Goal: Task Accomplishment & Management: Complete application form

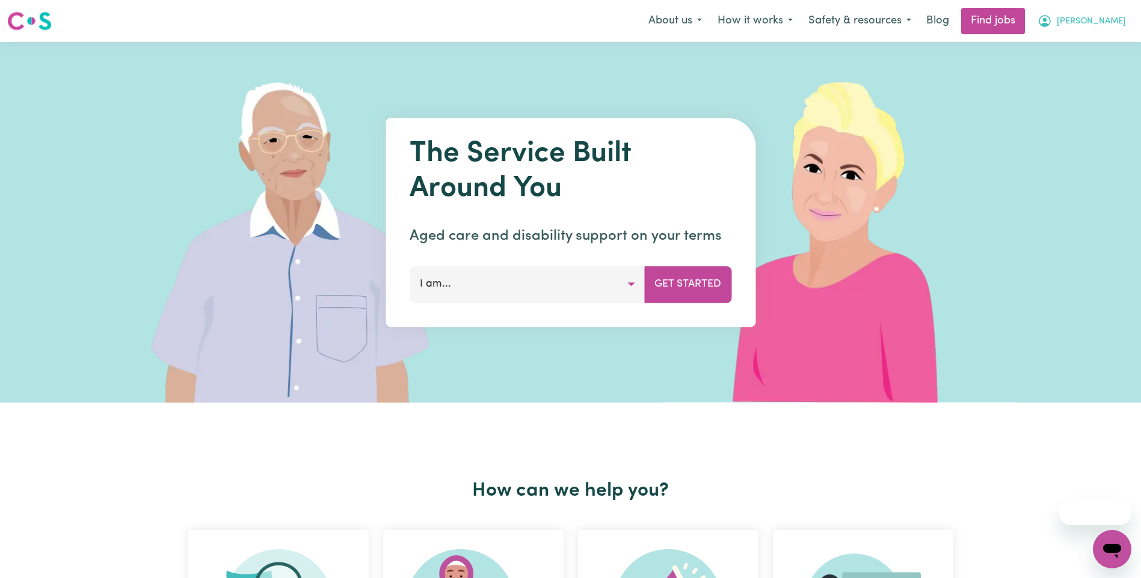
drag, startPoint x: 0, startPoint y: 0, endPoint x: 1106, endPoint y: 22, distance: 1106.1
click at [1106, 22] on span "[PERSON_NAME]" at bounding box center [1091, 21] width 69 height 13
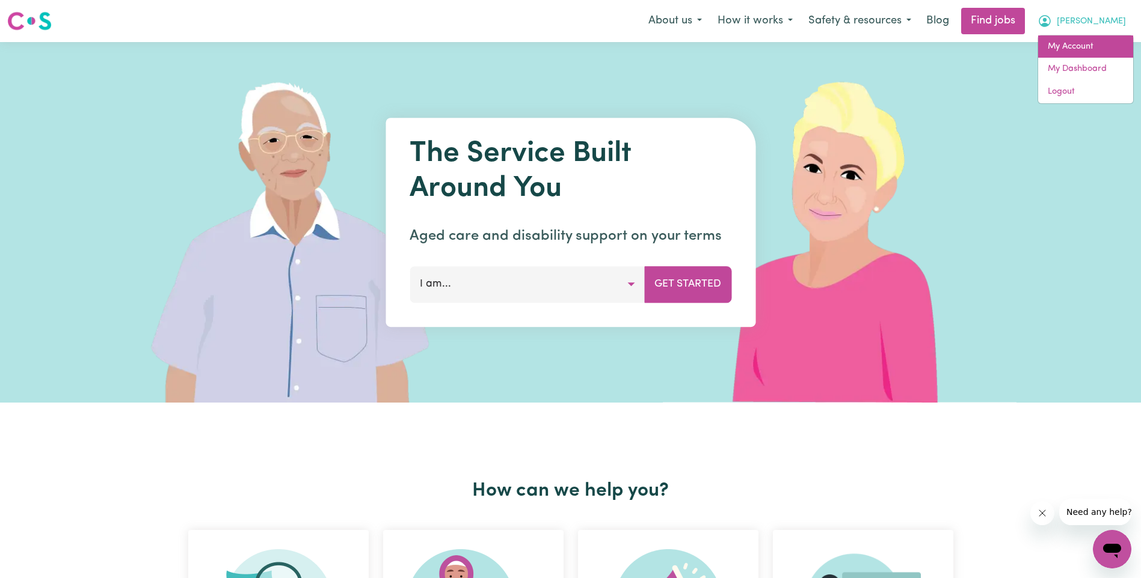
click at [1086, 41] on link "My Account" at bounding box center [1085, 46] width 95 height 23
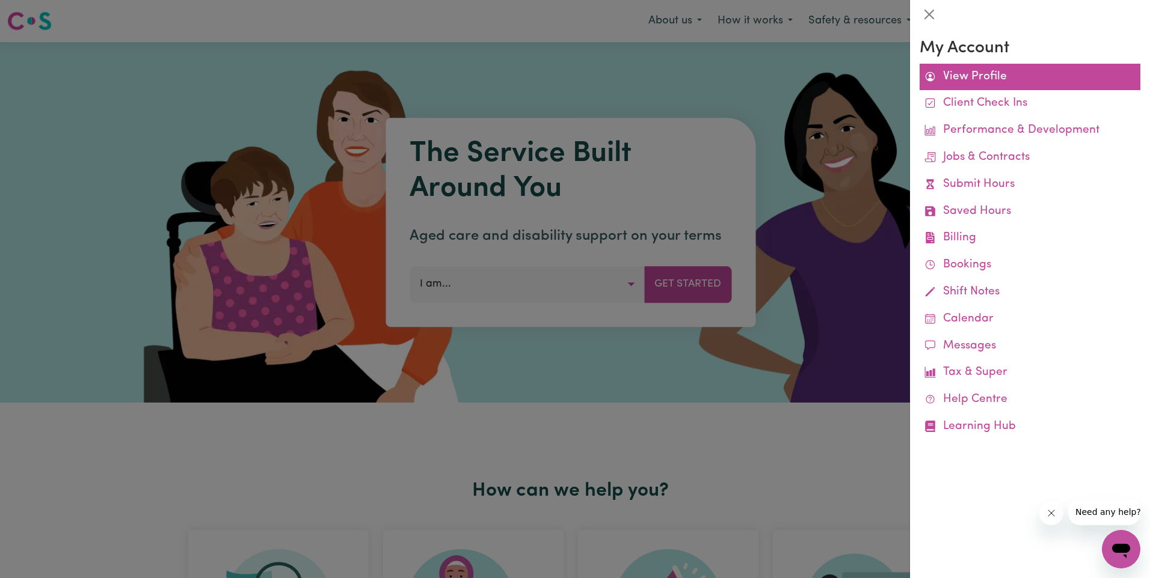
click at [999, 82] on link "View Profile" at bounding box center [1029, 77] width 221 height 27
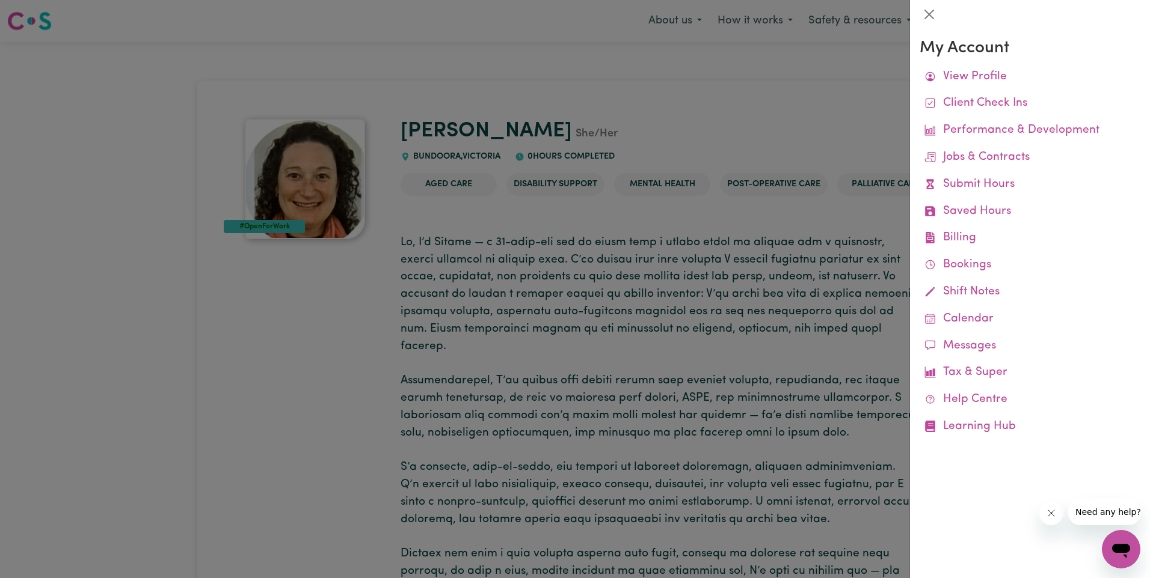
click at [800, 92] on div at bounding box center [575, 289] width 1150 height 578
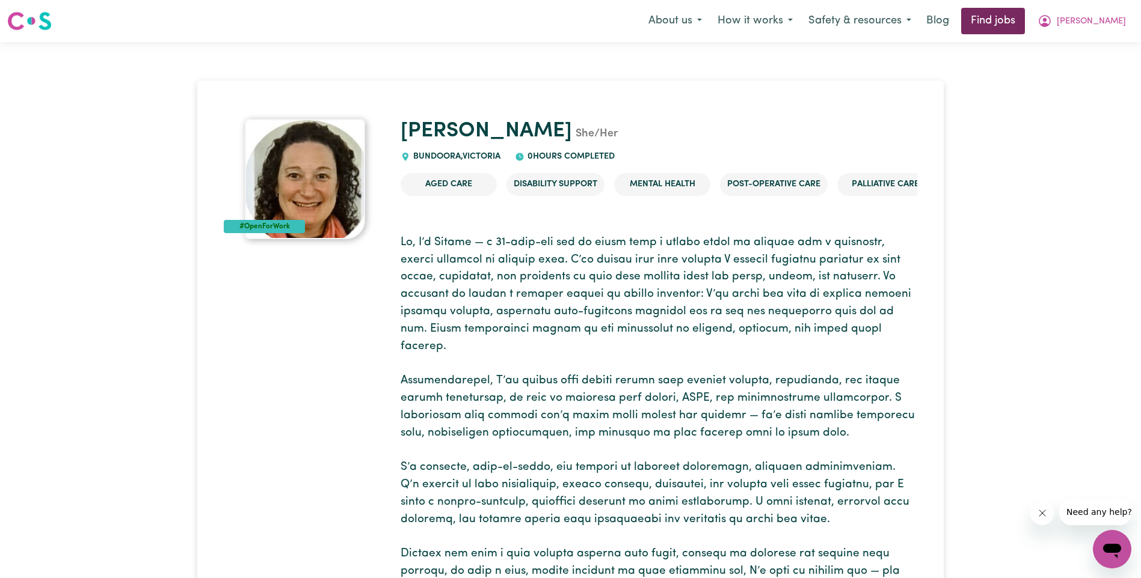
click at [1025, 26] on link "Find jobs" at bounding box center [993, 21] width 64 height 26
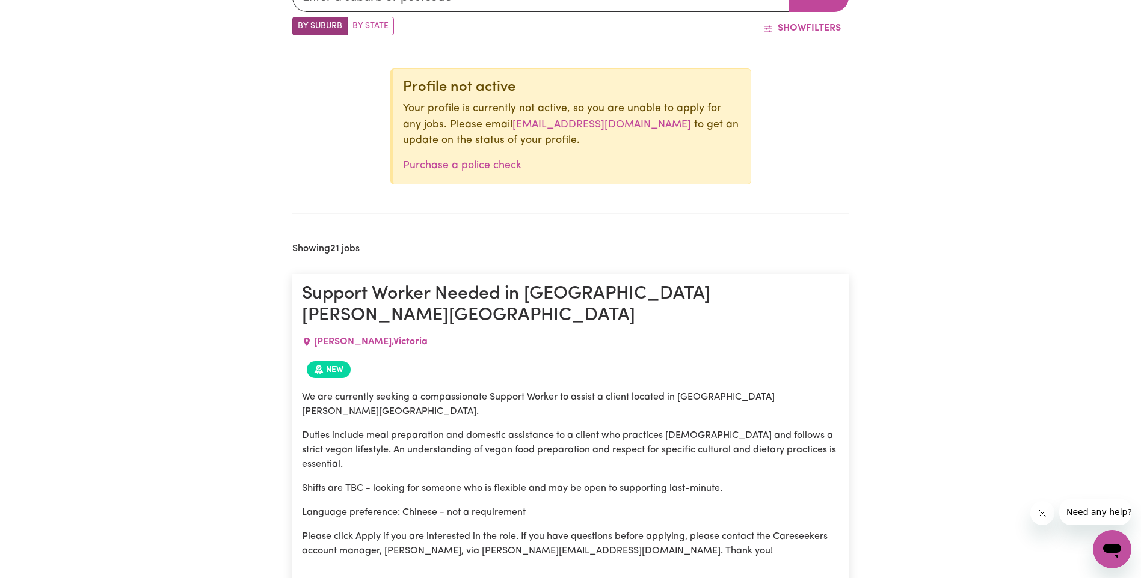
scroll to position [645, 0]
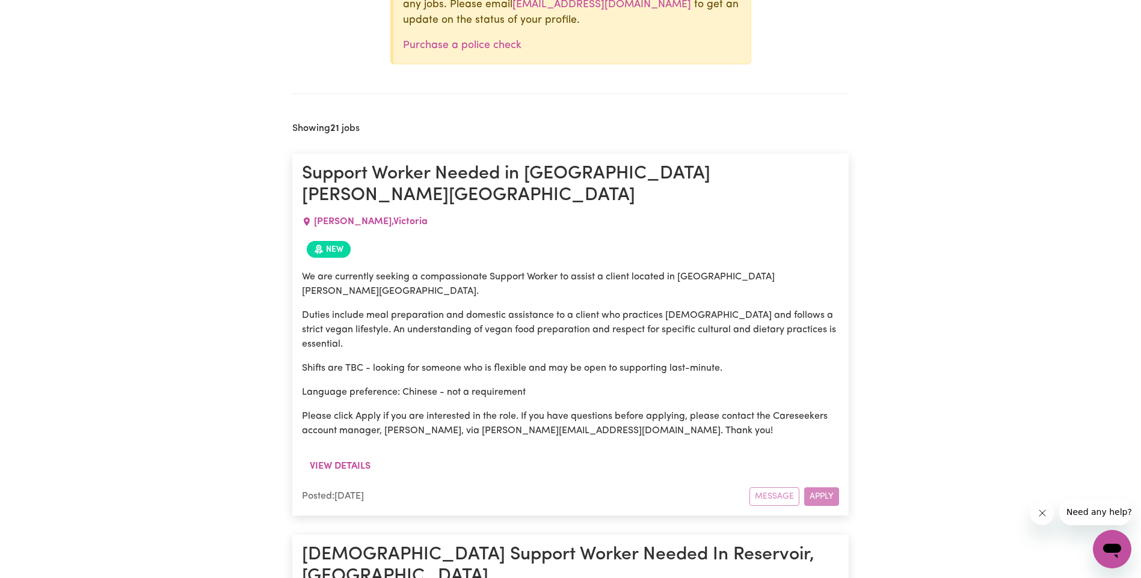
click at [813, 488] on div "Message Apply" at bounding box center [794, 497] width 90 height 19
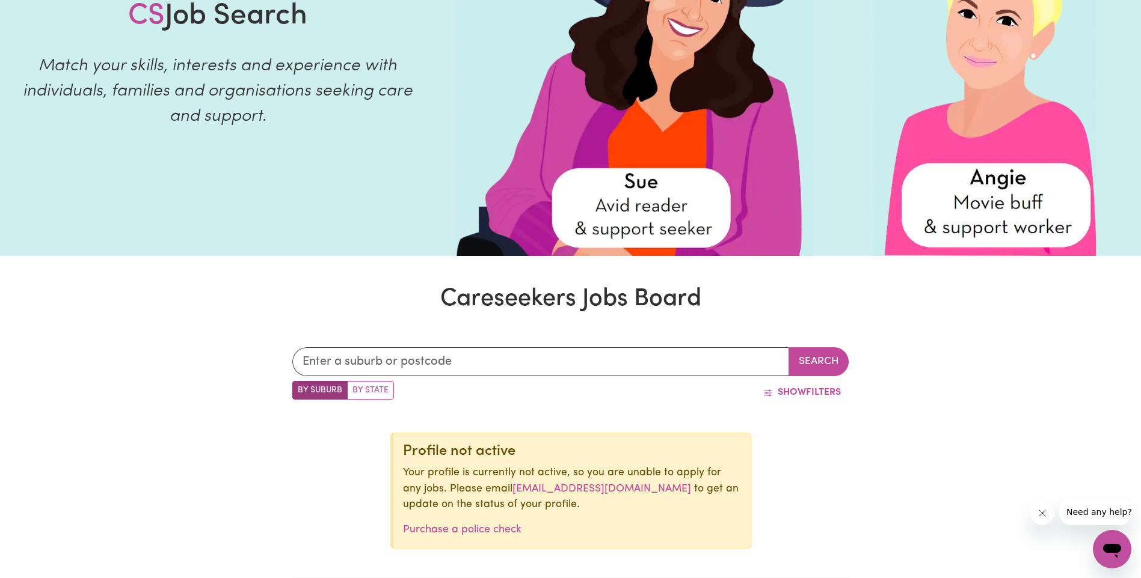
scroll to position [43, 0]
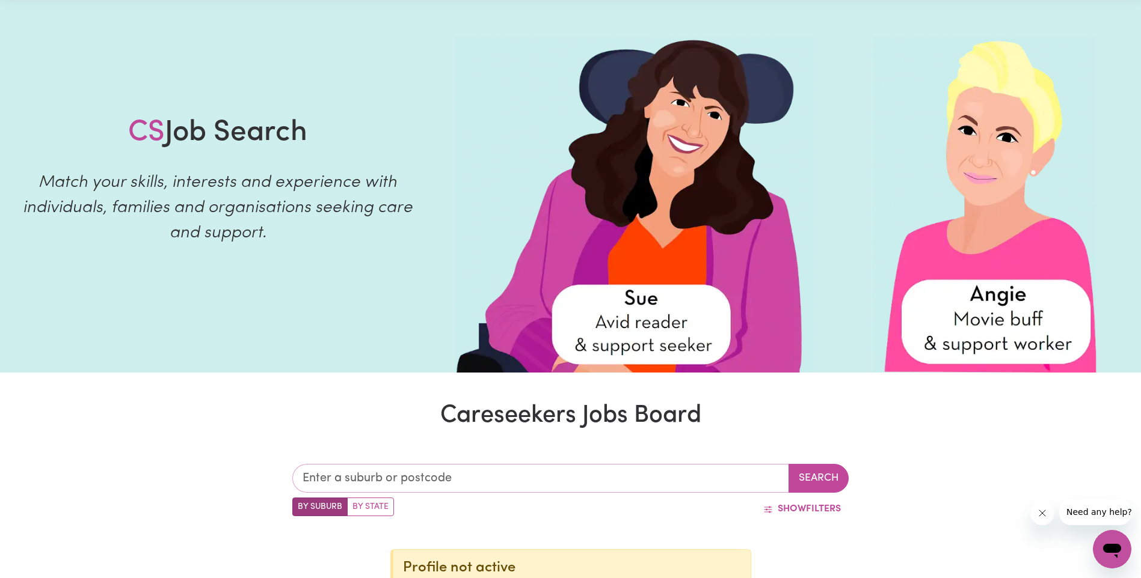
click at [476, 476] on input "text" at bounding box center [540, 478] width 497 height 29
type input "3083"
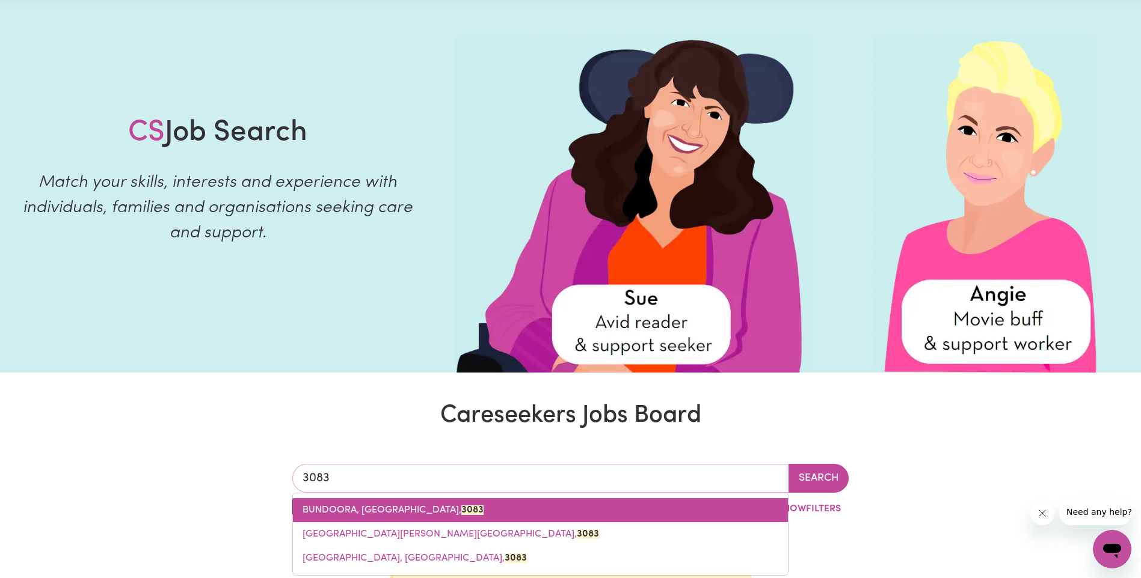
click at [440, 517] on link "BUNDOORA, [GEOGRAPHIC_DATA], 3083" at bounding box center [540, 511] width 495 height 24
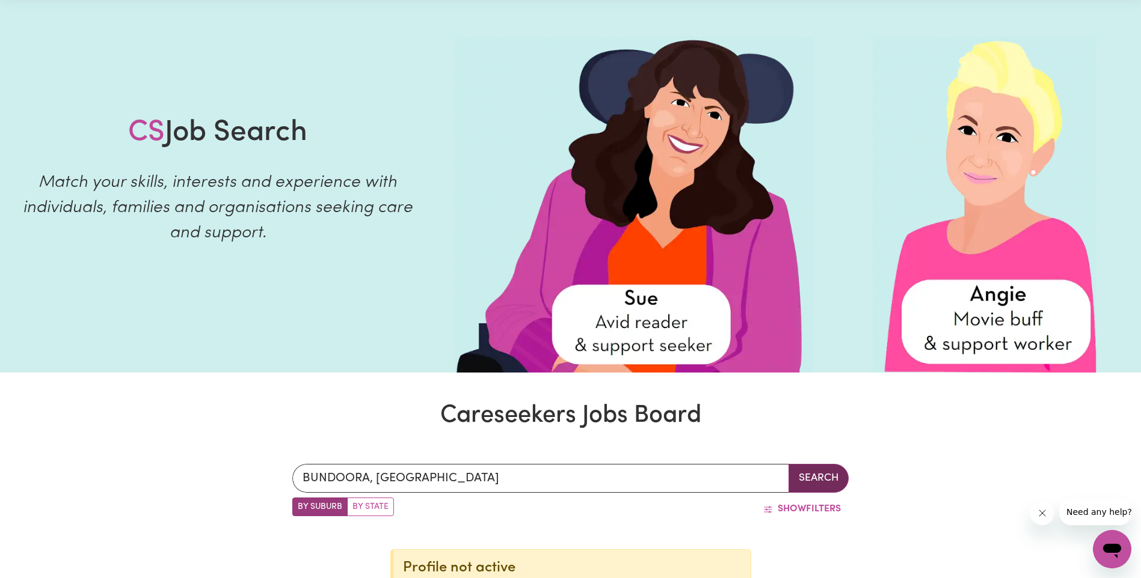
click at [824, 483] on button "Search" at bounding box center [818, 478] width 60 height 29
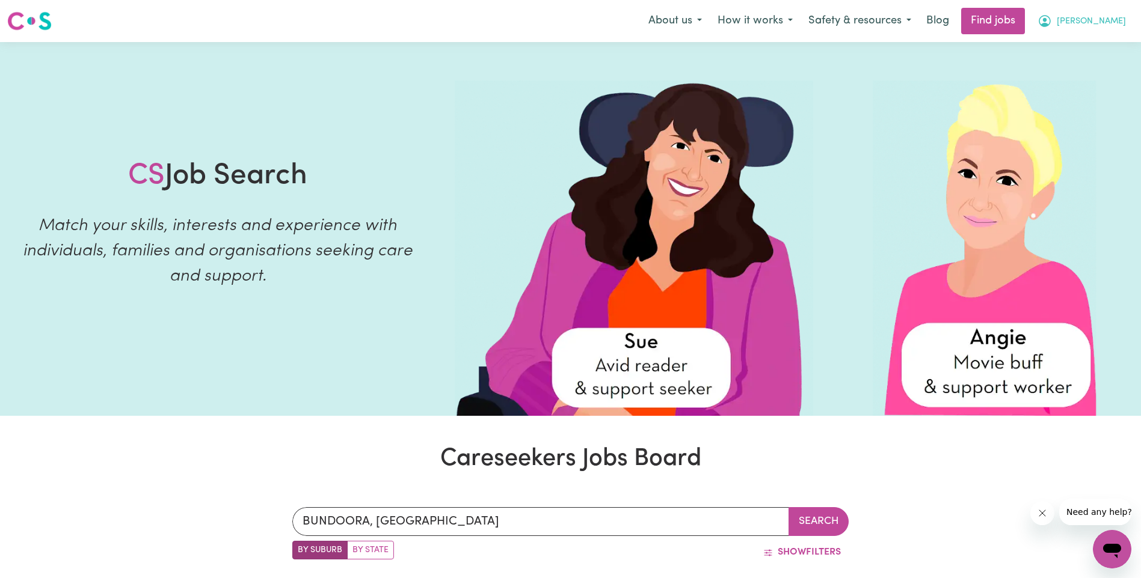
click at [1118, 23] on span "[PERSON_NAME]" at bounding box center [1091, 21] width 69 height 13
click at [1073, 44] on link "My Account" at bounding box center [1085, 46] width 95 height 23
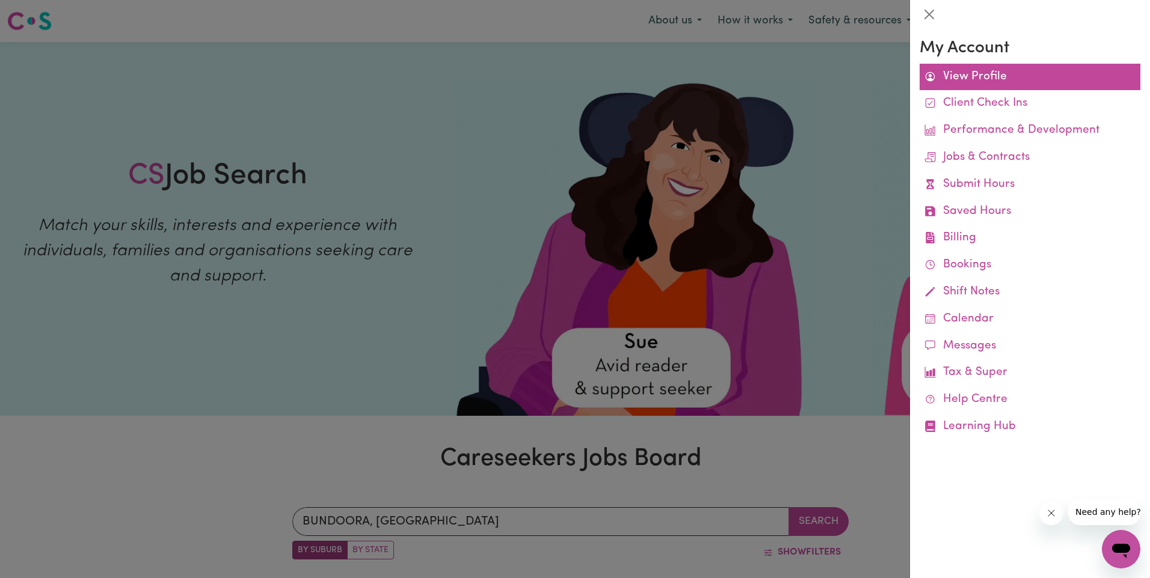
click at [971, 84] on link "View Profile" at bounding box center [1029, 77] width 221 height 27
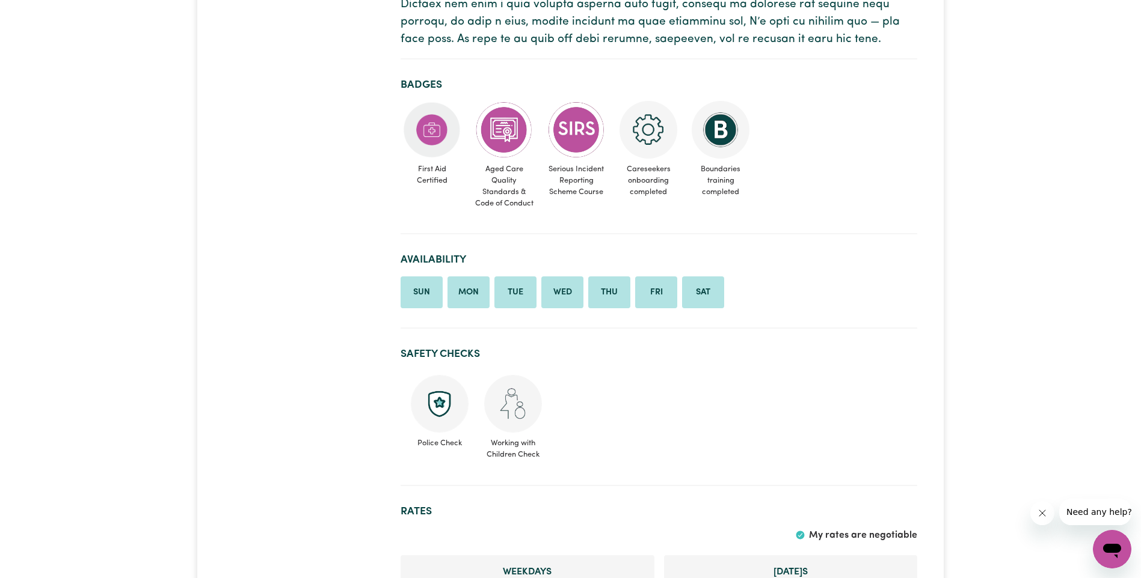
scroll to position [481, 0]
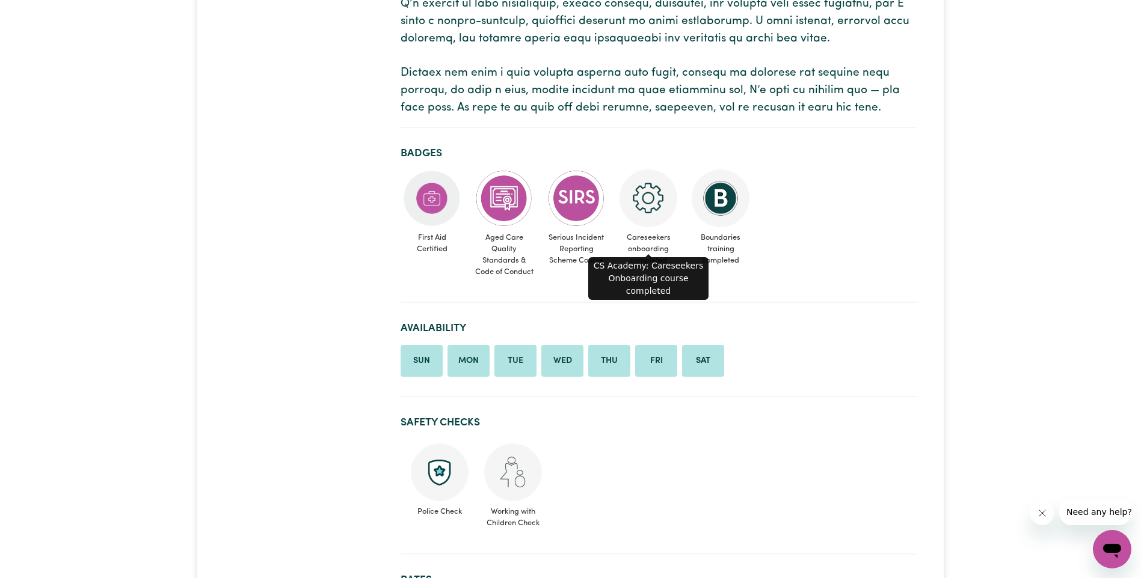
click at [655, 174] on img at bounding box center [648, 199] width 58 height 58
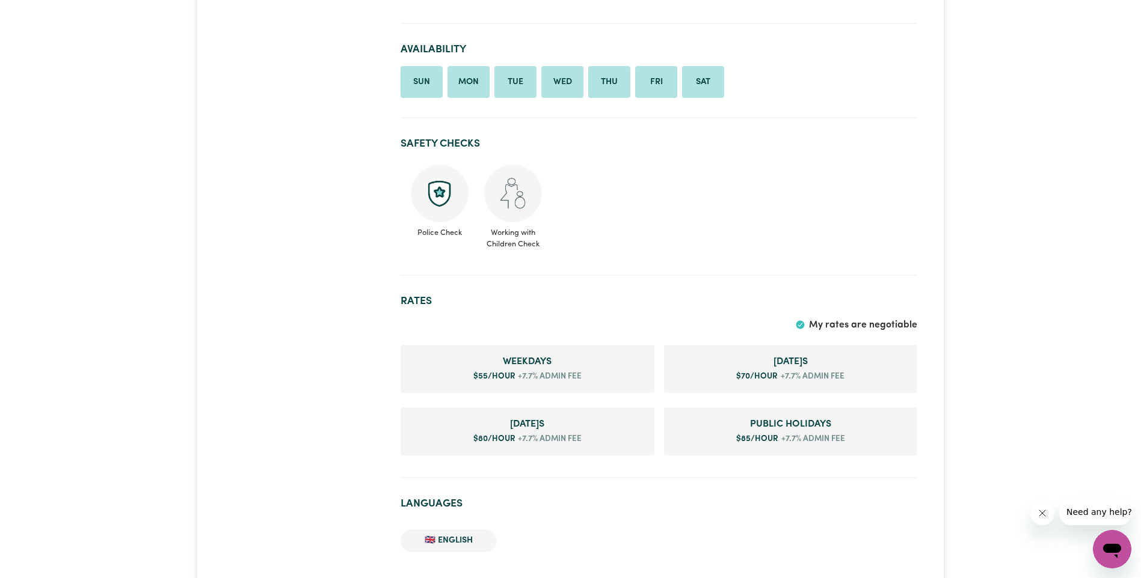
scroll to position [782, 0]
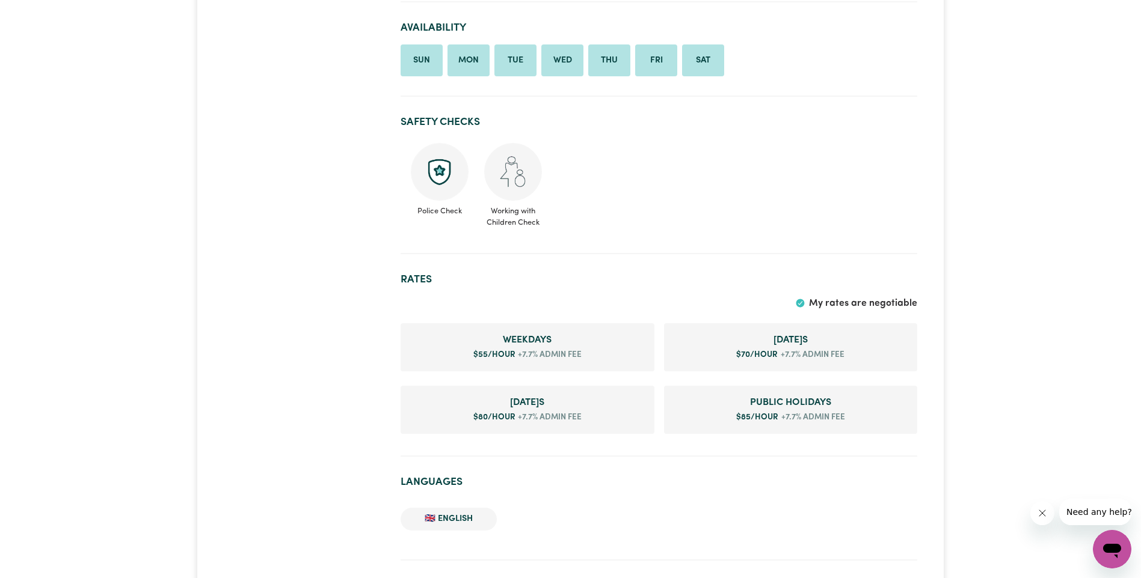
click at [519, 158] on img at bounding box center [513, 172] width 58 height 58
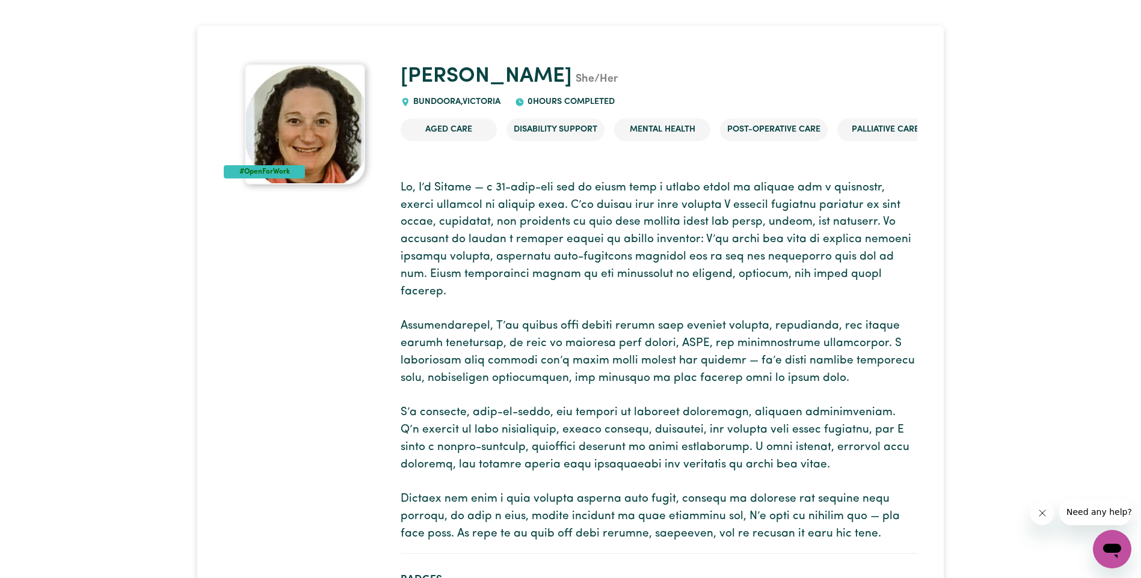
scroll to position [0, 0]
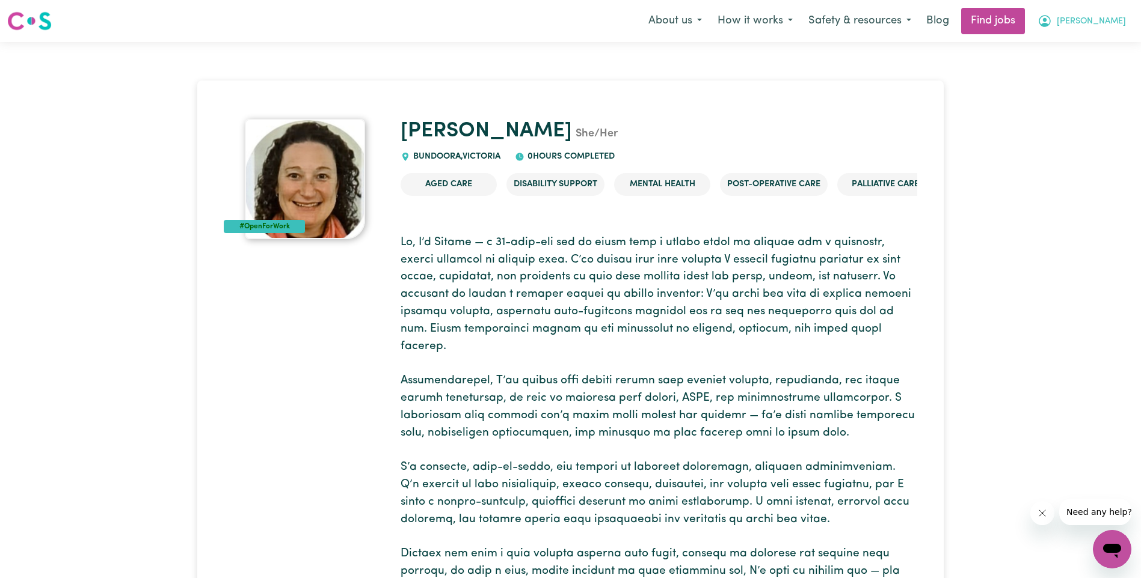
click at [1101, 16] on span "[PERSON_NAME]" at bounding box center [1091, 21] width 69 height 13
click at [1086, 42] on link "My Account" at bounding box center [1085, 46] width 95 height 23
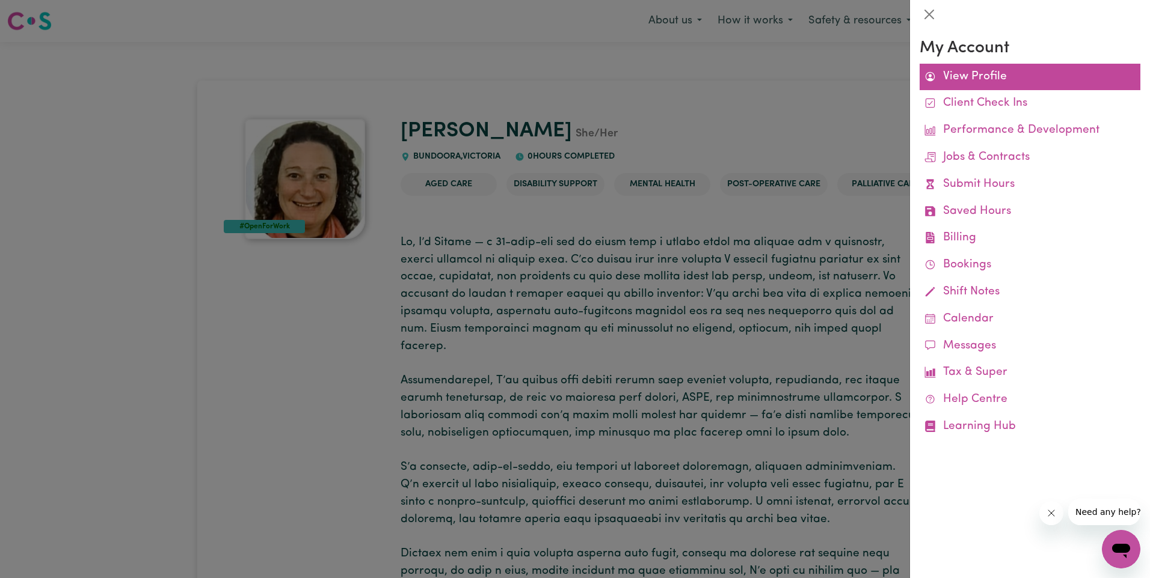
click at [960, 81] on link "View Profile" at bounding box center [1029, 77] width 221 height 27
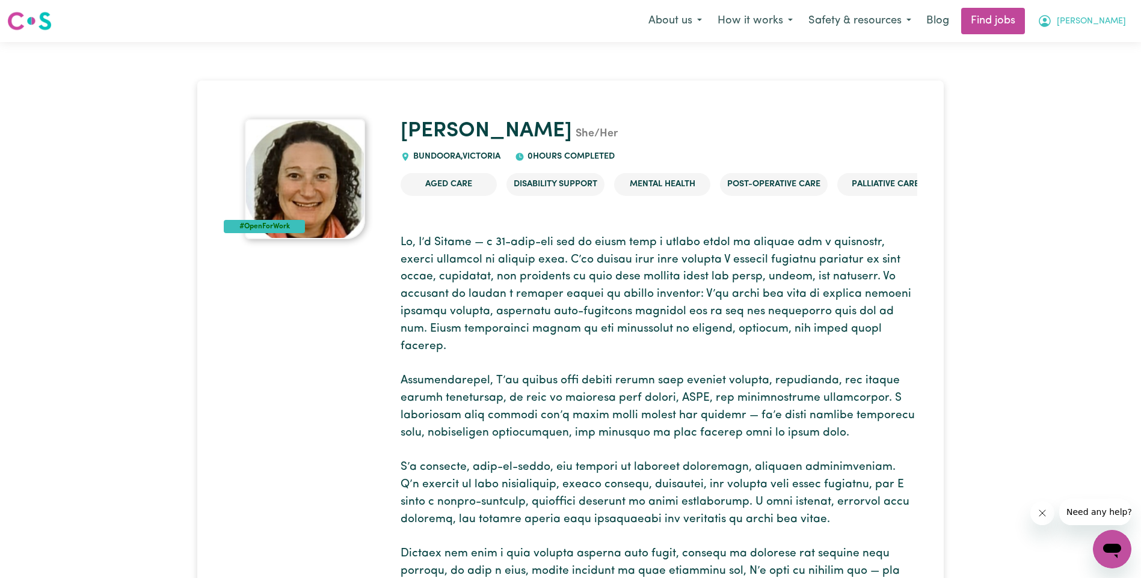
click at [1100, 16] on span "[PERSON_NAME]" at bounding box center [1091, 21] width 69 height 13
click at [1092, 41] on link "My Account" at bounding box center [1085, 46] width 95 height 23
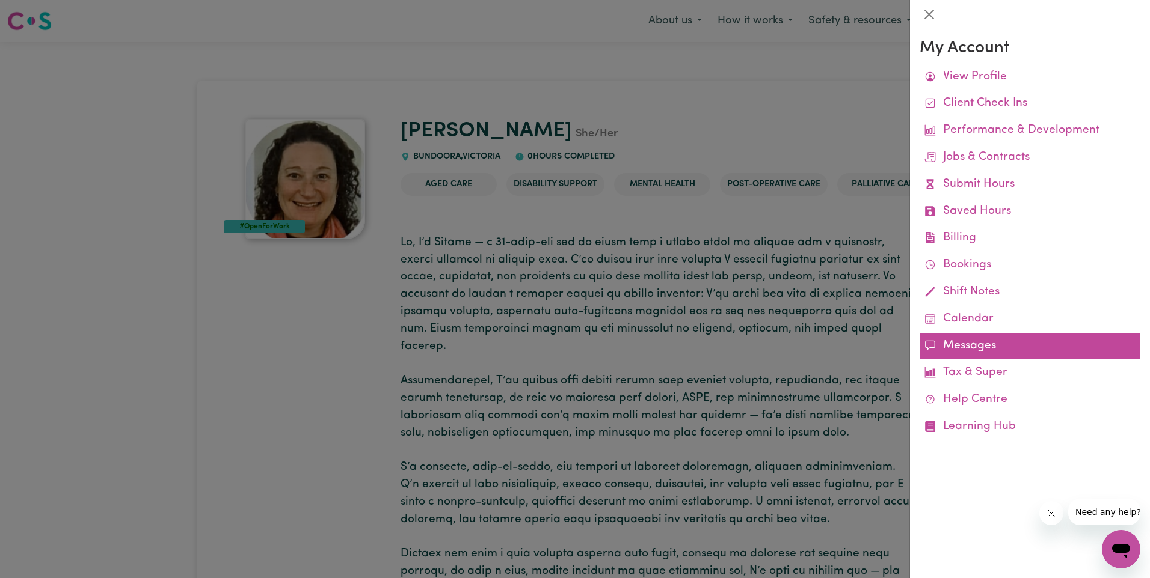
click at [981, 339] on link "Messages" at bounding box center [1029, 346] width 221 height 27
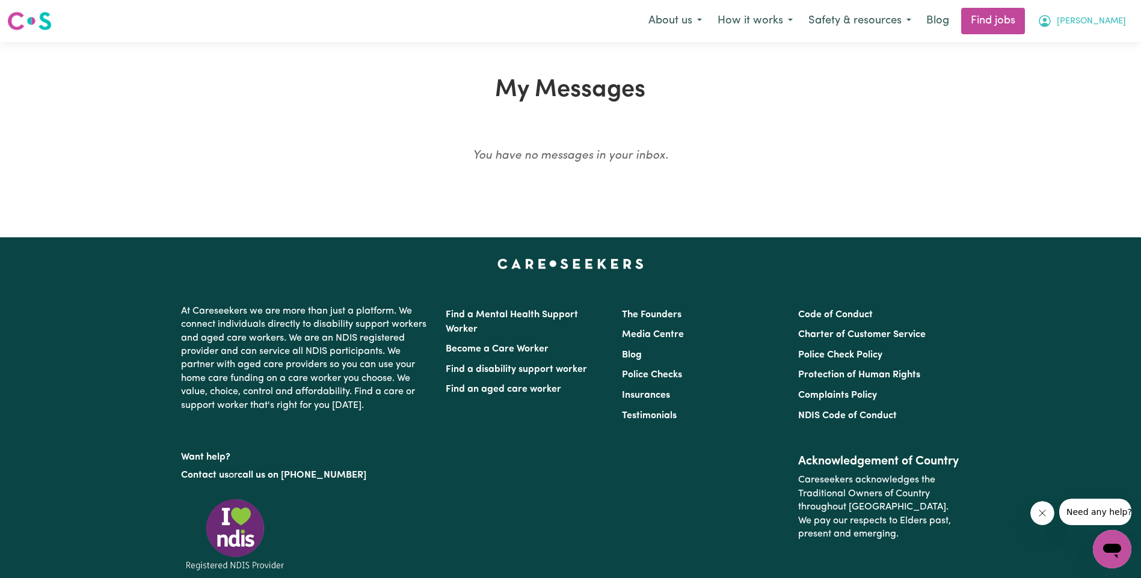
click at [1052, 16] on icon "My Account" at bounding box center [1044, 21] width 14 height 14
click at [1075, 55] on link "My Account" at bounding box center [1085, 46] width 95 height 23
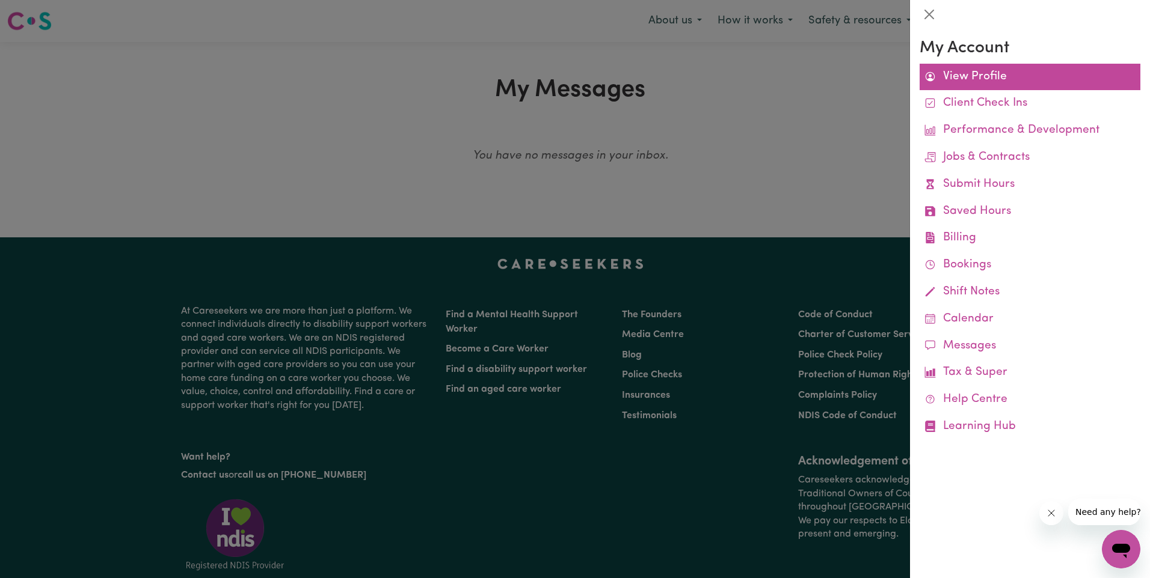
click at [984, 78] on link "View Profile" at bounding box center [1029, 77] width 221 height 27
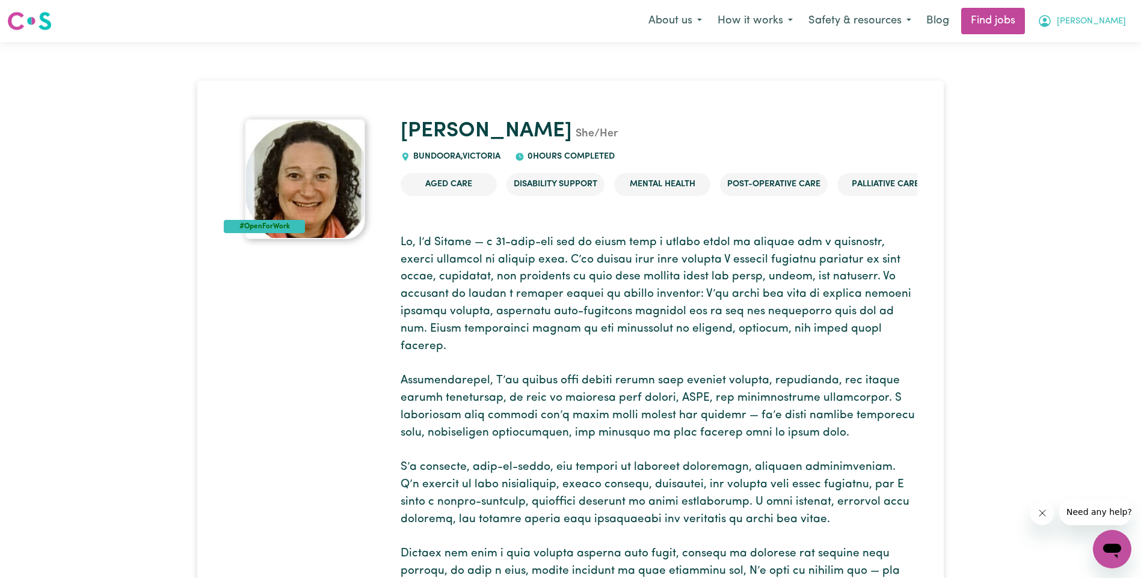
click at [1106, 22] on span "[PERSON_NAME]" at bounding box center [1091, 21] width 69 height 13
click at [1077, 73] on link "My Dashboard" at bounding box center [1085, 69] width 95 height 23
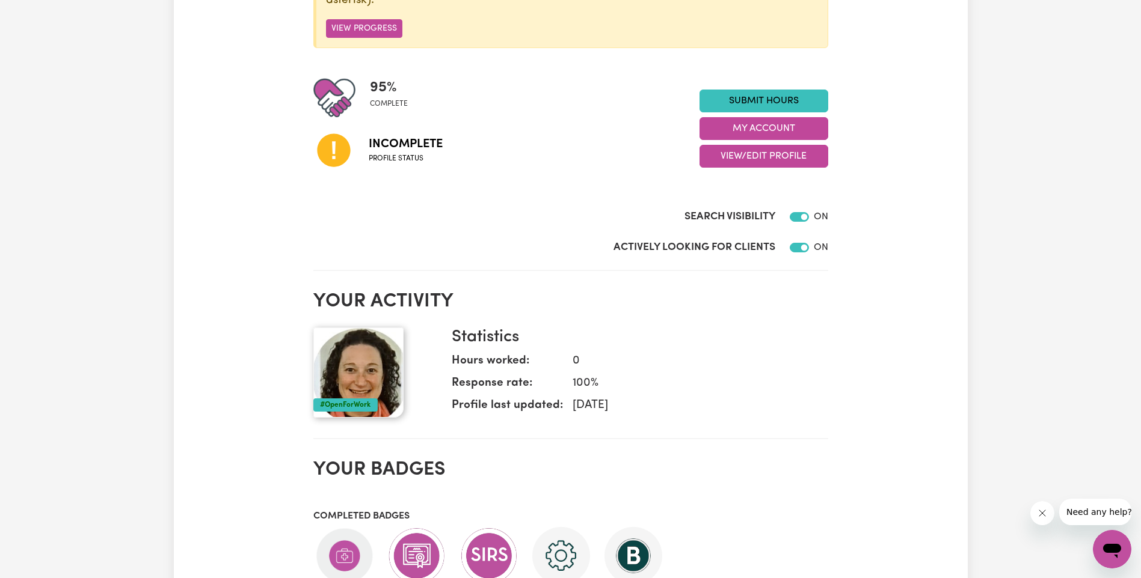
scroll to position [241, 0]
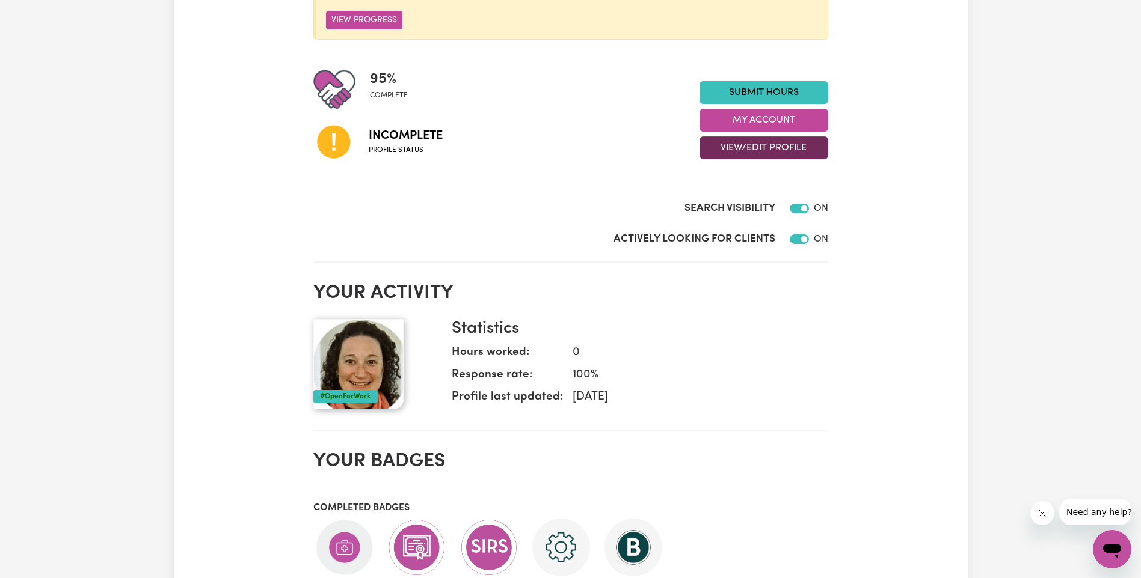
click at [760, 150] on button "View/Edit Profile" at bounding box center [763, 148] width 129 height 23
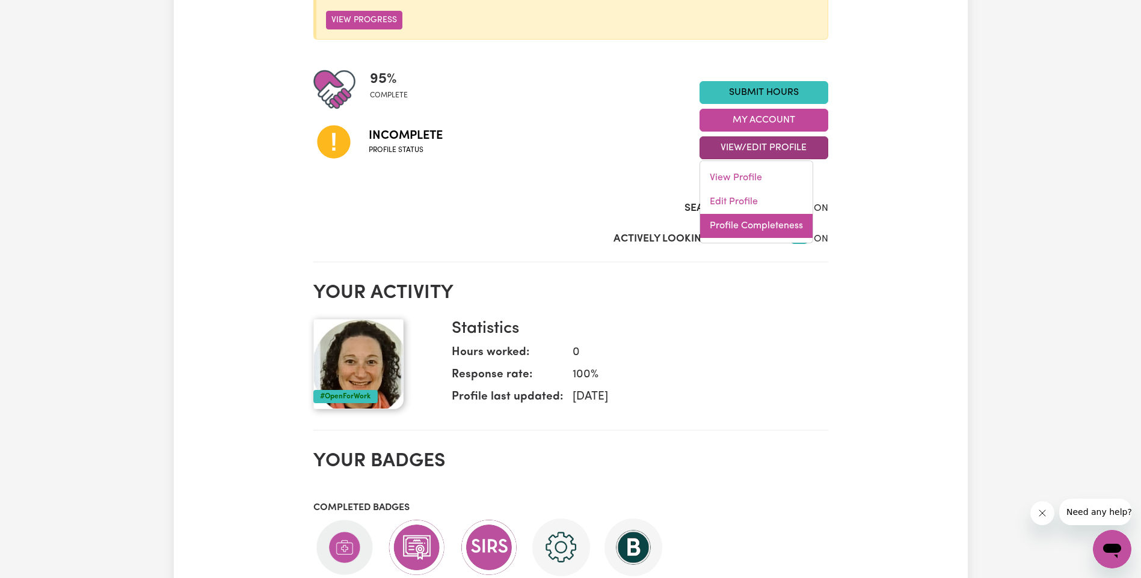
click at [753, 219] on link "Profile Completeness" at bounding box center [756, 226] width 112 height 24
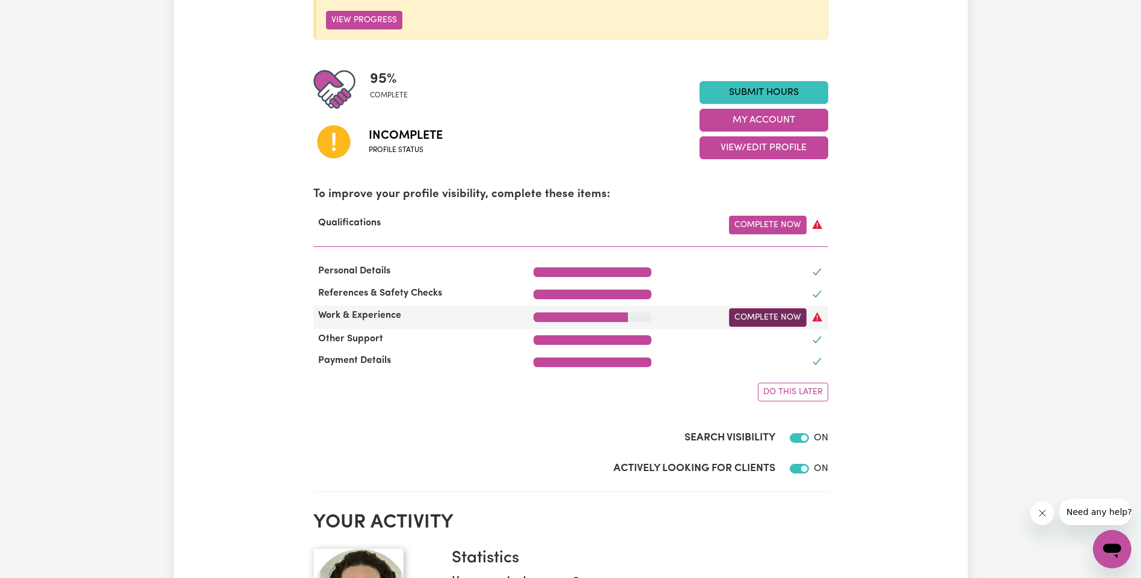
click at [767, 324] on link "Complete Now" at bounding box center [768, 317] width 78 height 19
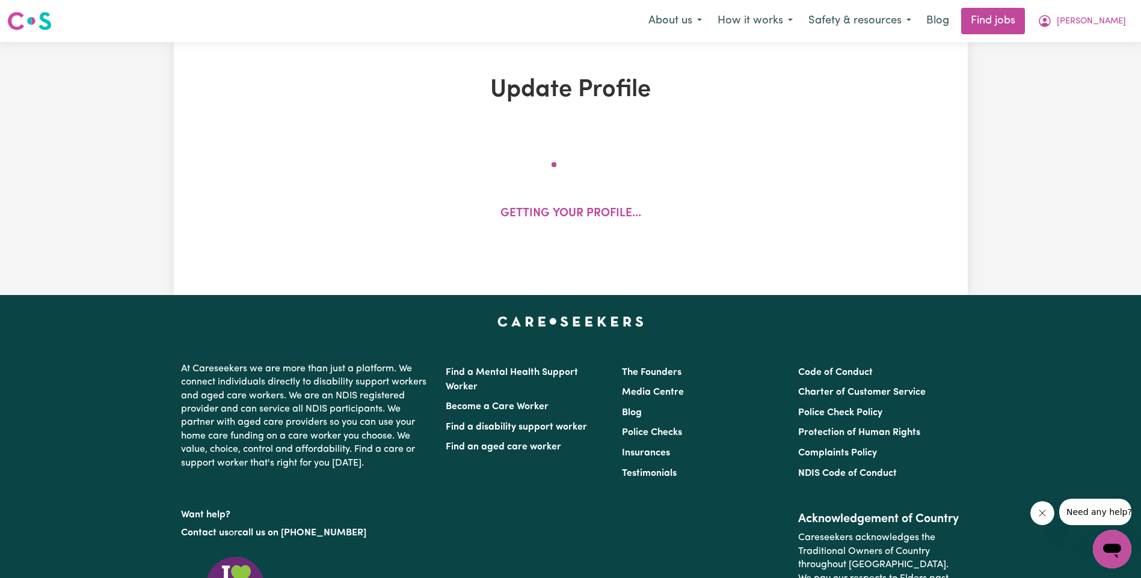
select select "2004"
select select "2025"
select select "Certificate III (Individual Support)"
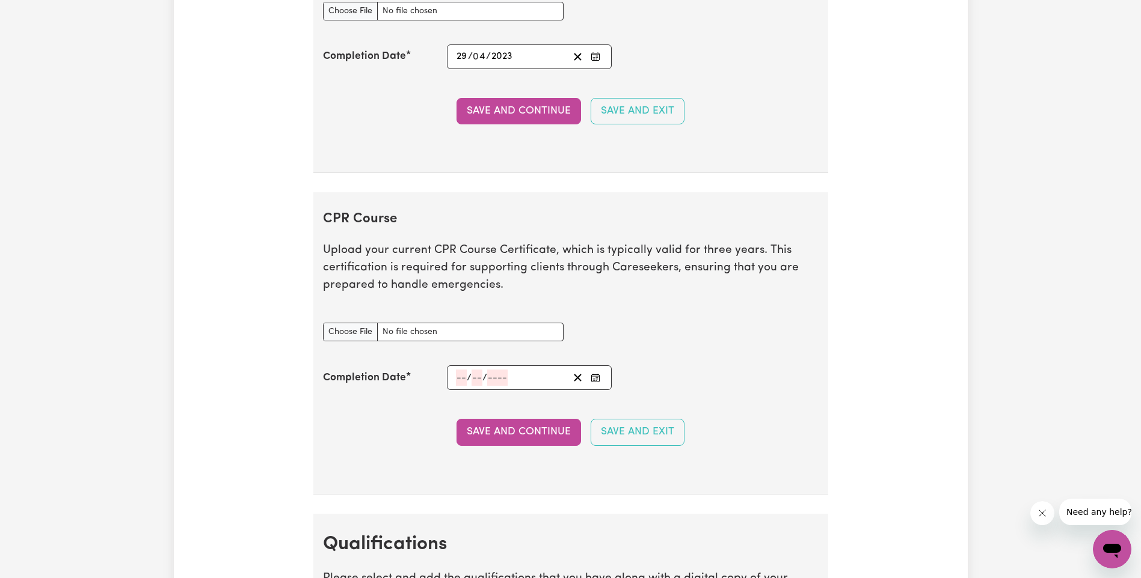
scroll to position [2526, 0]
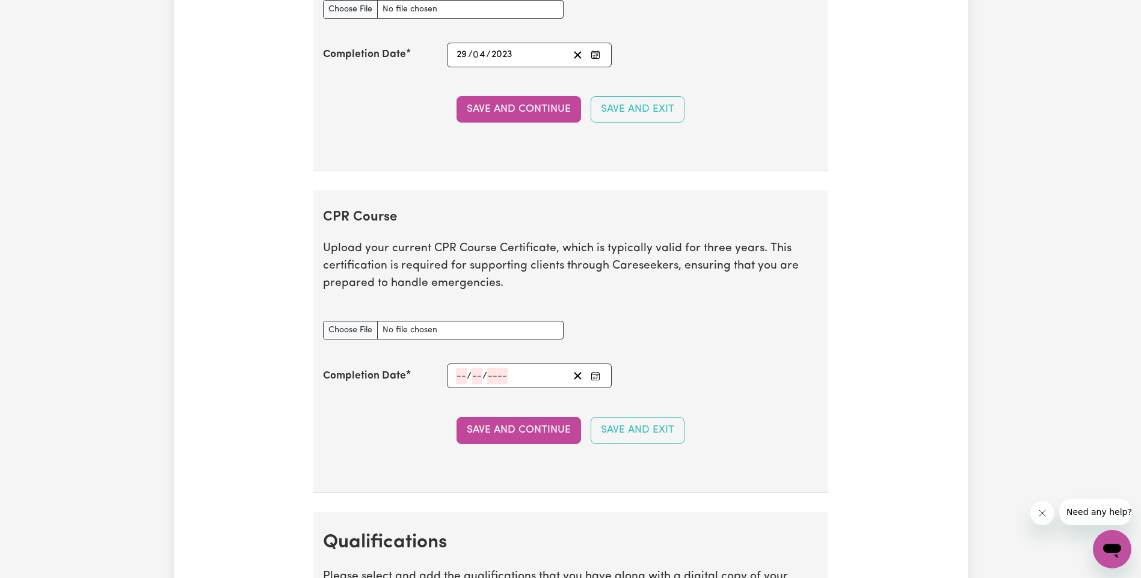
click at [455, 379] on div "/ /" at bounding box center [512, 376] width 114 height 16
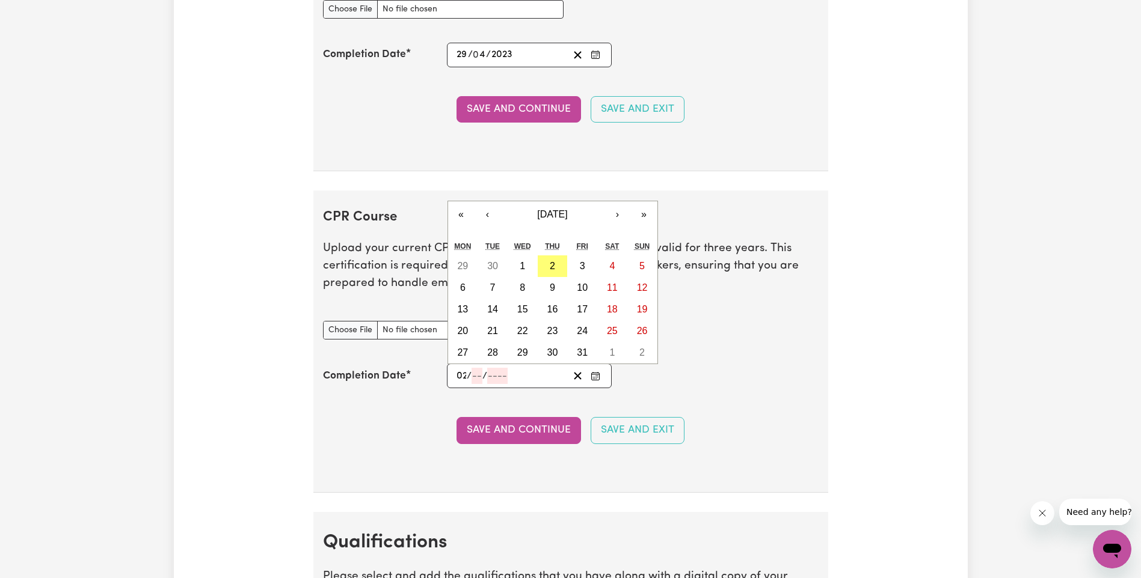
type input "02"
type input "10"
type input "202"
type input "[DATE]"
type input "2"
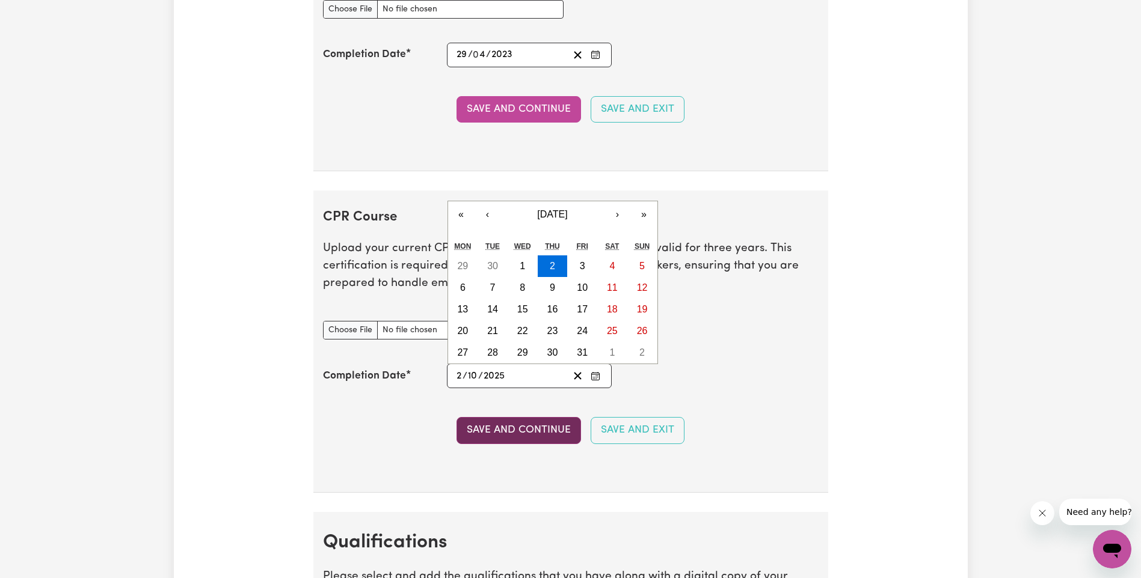
type input "2025"
click at [509, 427] on button "Save and Continue" at bounding box center [518, 430] width 124 height 26
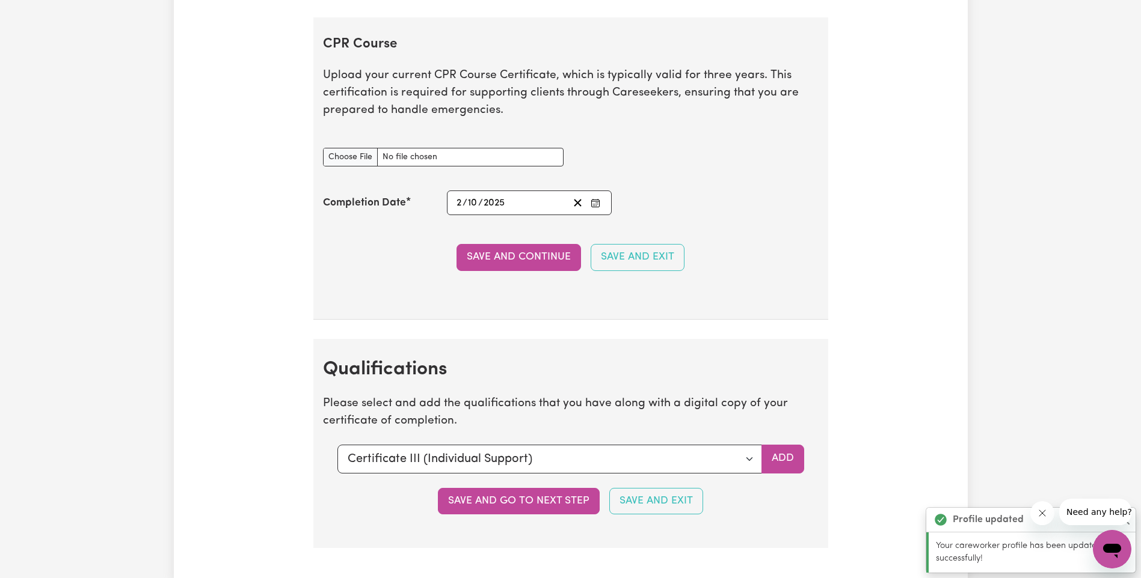
scroll to position [2717, 0]
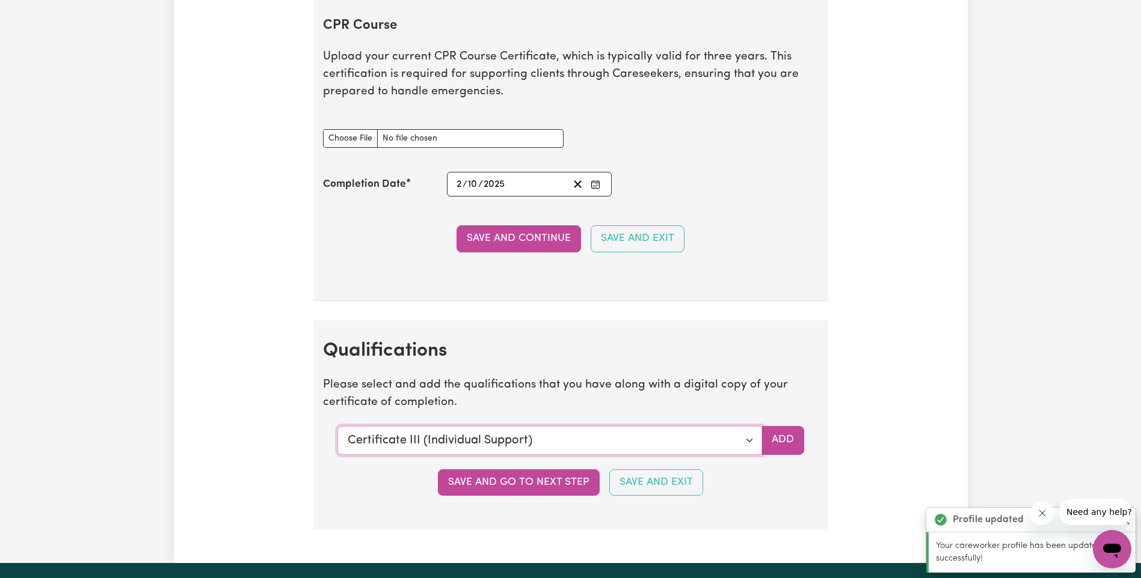
click at [752, 437] on select "Select a qualification to add... Certificate III (Individual Support) Certifica…" at bounding box center [549, 440] width 425 height 29
select select "Bachelor of Nursing (Not Registered Under [PERSON_NAME])"
click at [337, 426] on select "Select a qualification to add... Certificate III (Individual Support) Certifica…" at bounding box center [549, 440] width 425 height 29
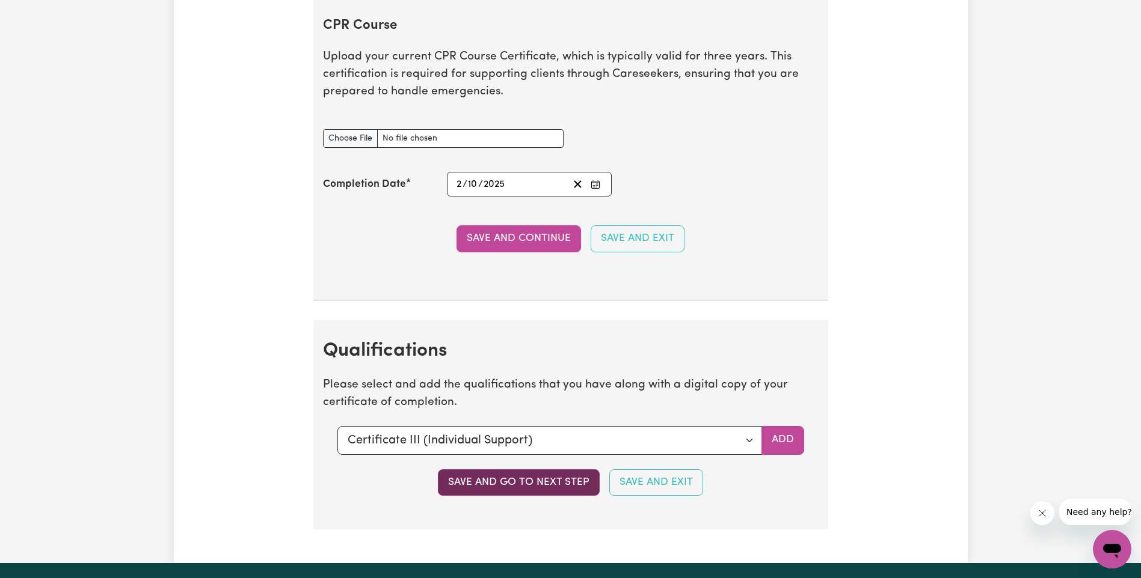
click at [578, 479] on button "Save and go to next step" at bounding box center [519, 483] width 162 height 26
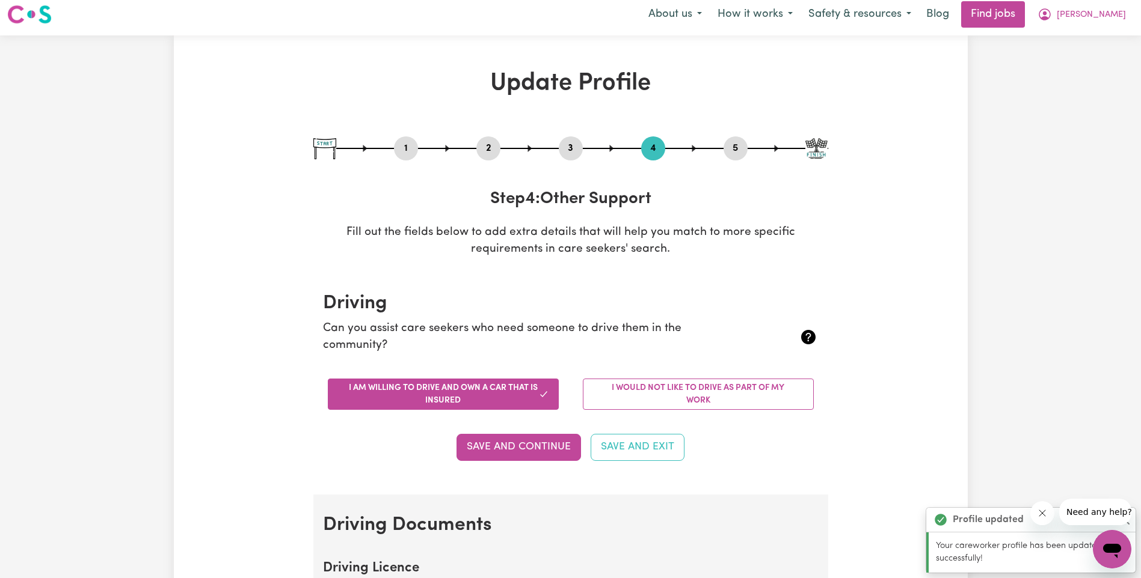
scroll to position [0, 0]
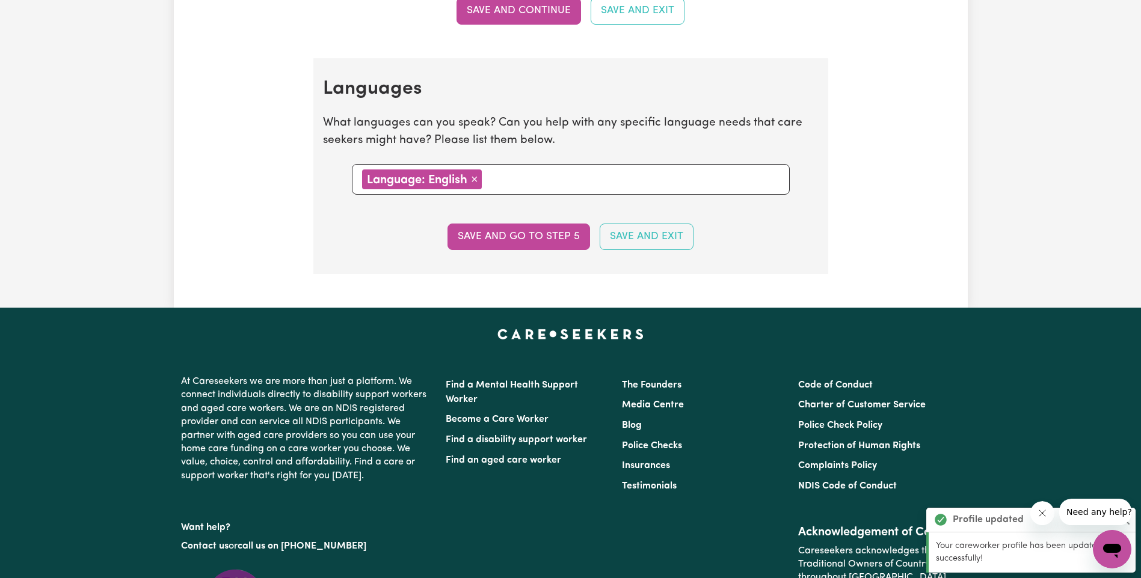
drag, startPoint x: 536, startPoint y: 235, endPoint x: 560, endPoint y: 239, distance: 24.5
click at [536, 235] on button "Save and go to step 5" at bounding box center [518, 237] width 143 height 26
select select "I am providing services through another platform"
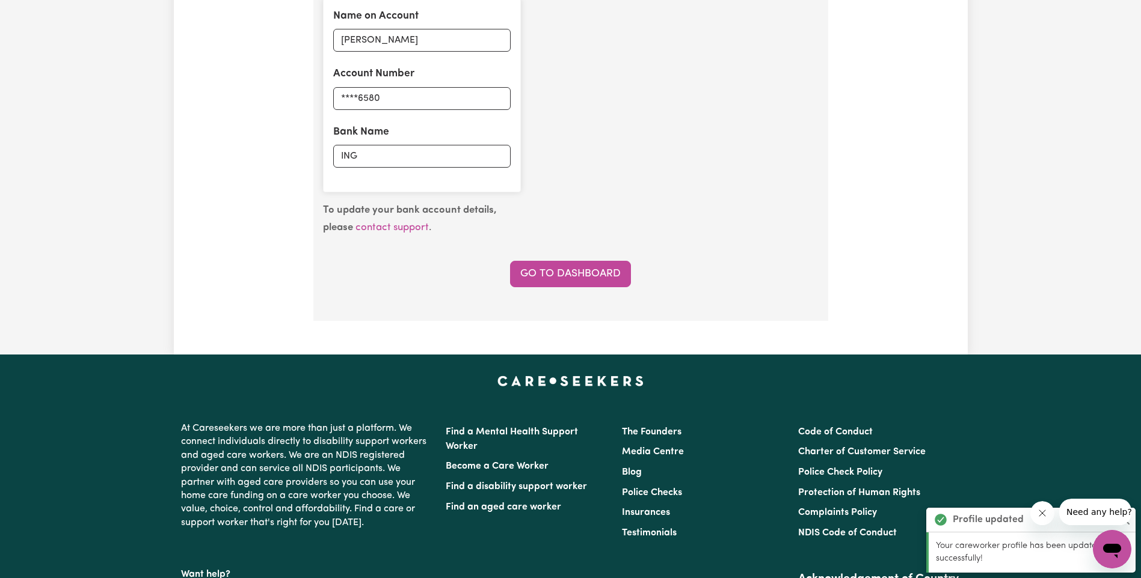
scroll to position [1022, 0]
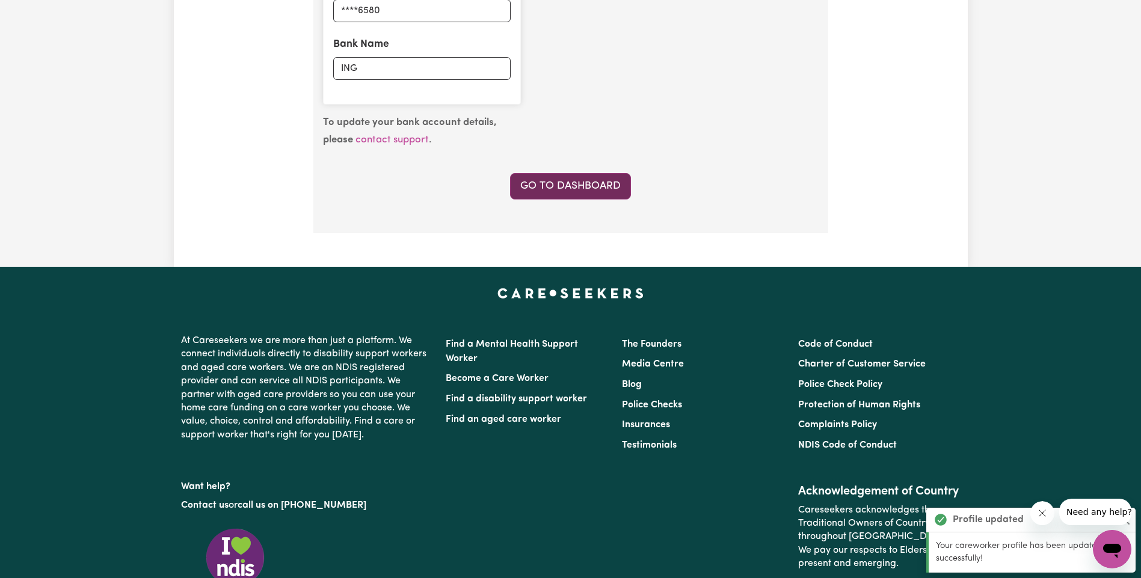
click at [555, 194] on link "Go to Dashboard" at bounding box center [570, 186] width 121 height 26
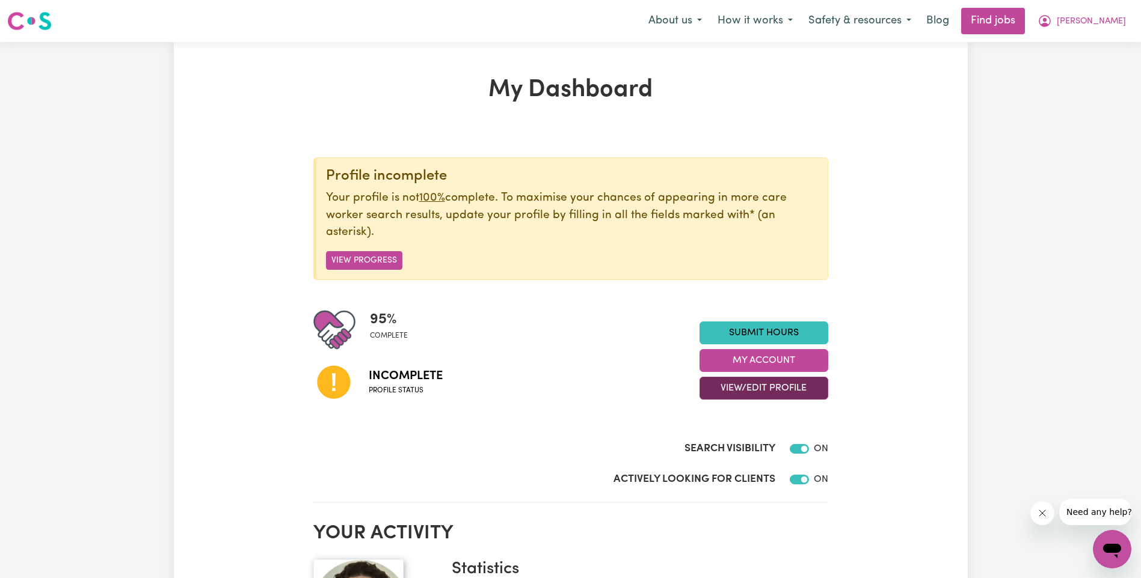
click at [789, 391] on button "View/Edit Profile" at bounding box center [763, 388] width 129 height 23
click at [731, 463] on link "Profile Completeness" at bounding box center [756, 467] width 112 height 24
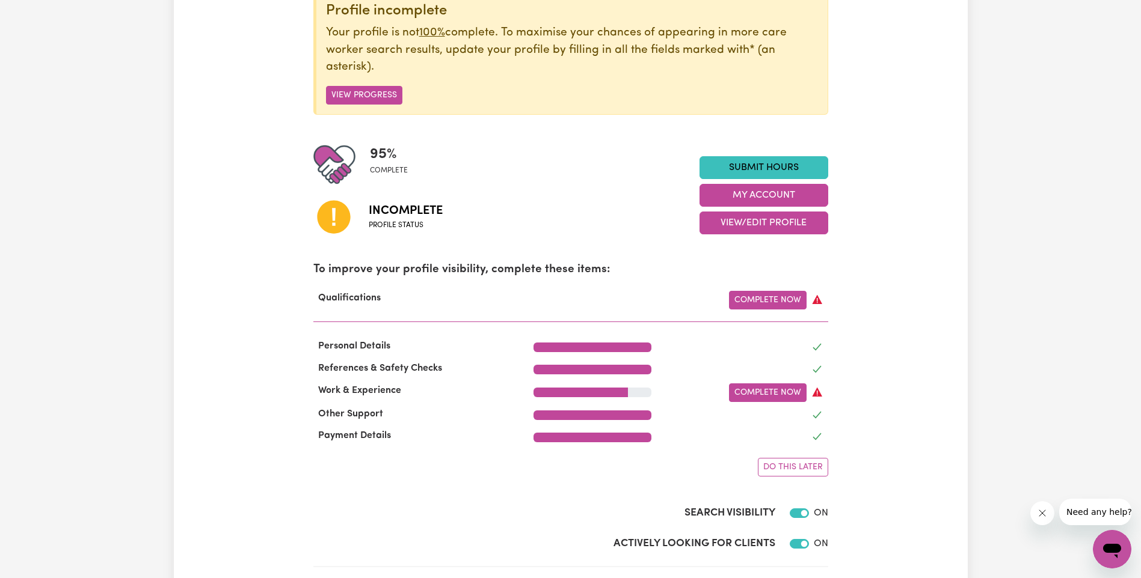
scroll to position [180, 0]
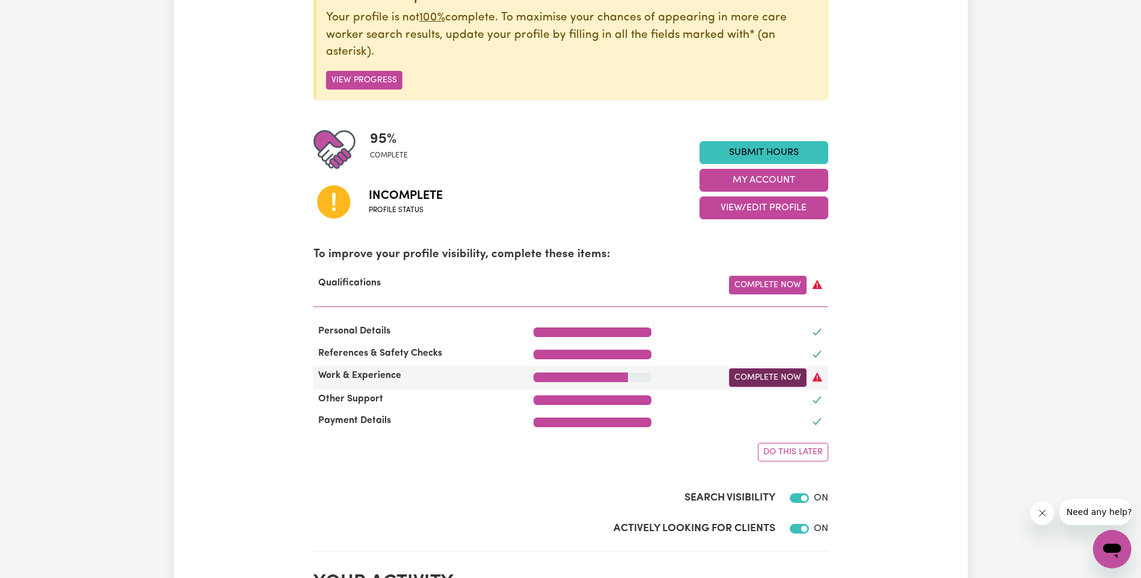
click at [752, 381] on link "Complete Now" at bounding box center [768, 378] width 78 height 19
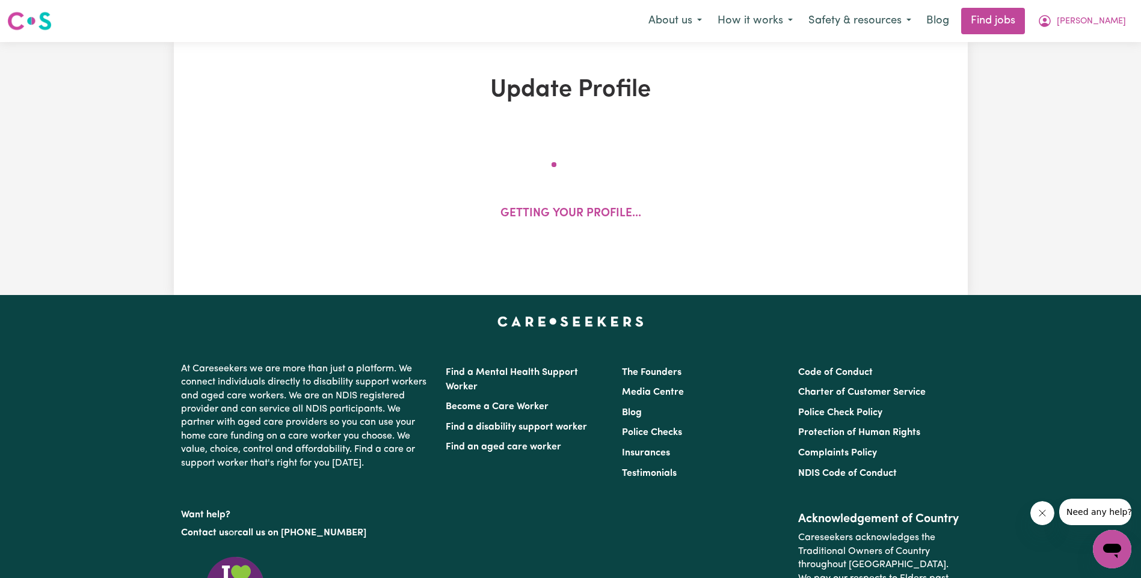
select select "2004"
select select "2025"
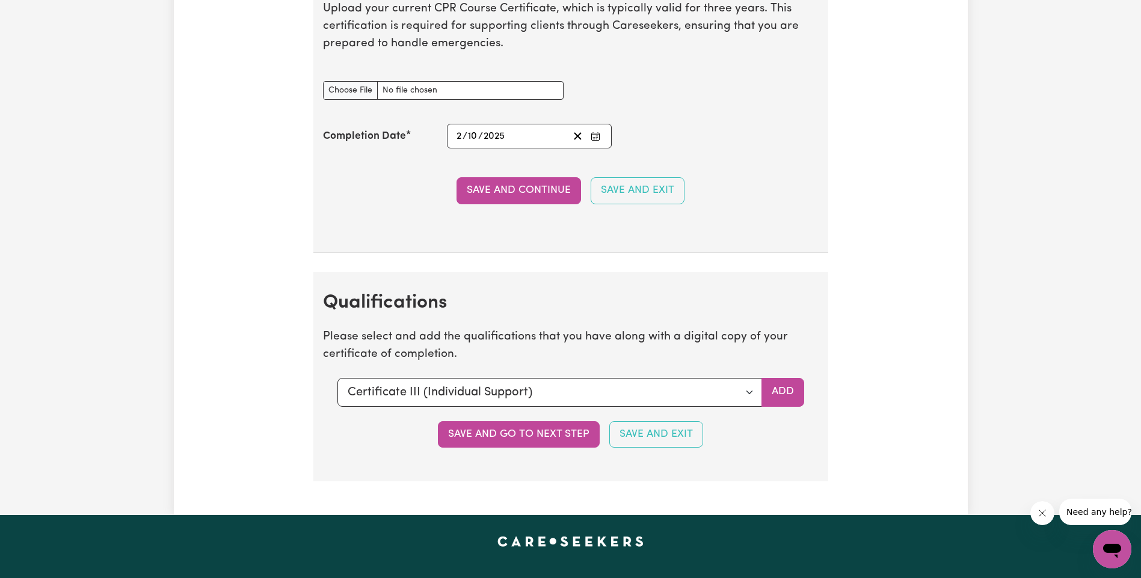
scroll to position [2766, 0]
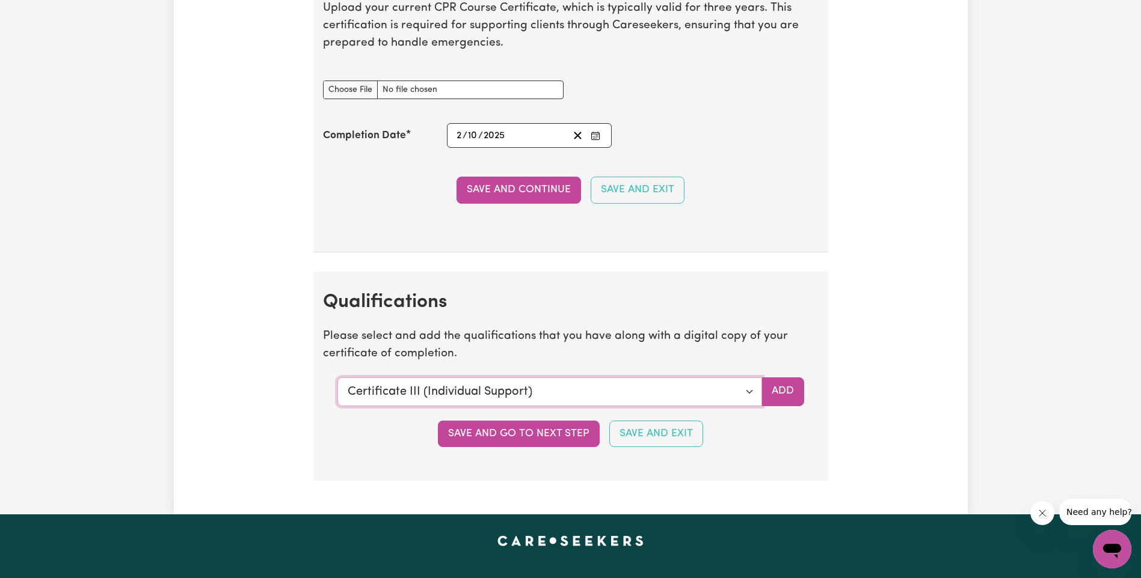
click at [756, 390] on select "Select a qualification to add... Certificate III (Individual Support) Certifica…" at bounding box center [549, 392] width 425 height 29
select select "Bachelor of Nursing (Not Registered Under [PERSON_NAME])"
click at [337, 378] on select "Select a qualification to add... Certificate III (Individual Support) Certifica…" at bounding box center [549, 392] width 425 height 29
click at [771, 391] on button "Add" at bounding box center [782, 392] width 43 height 29
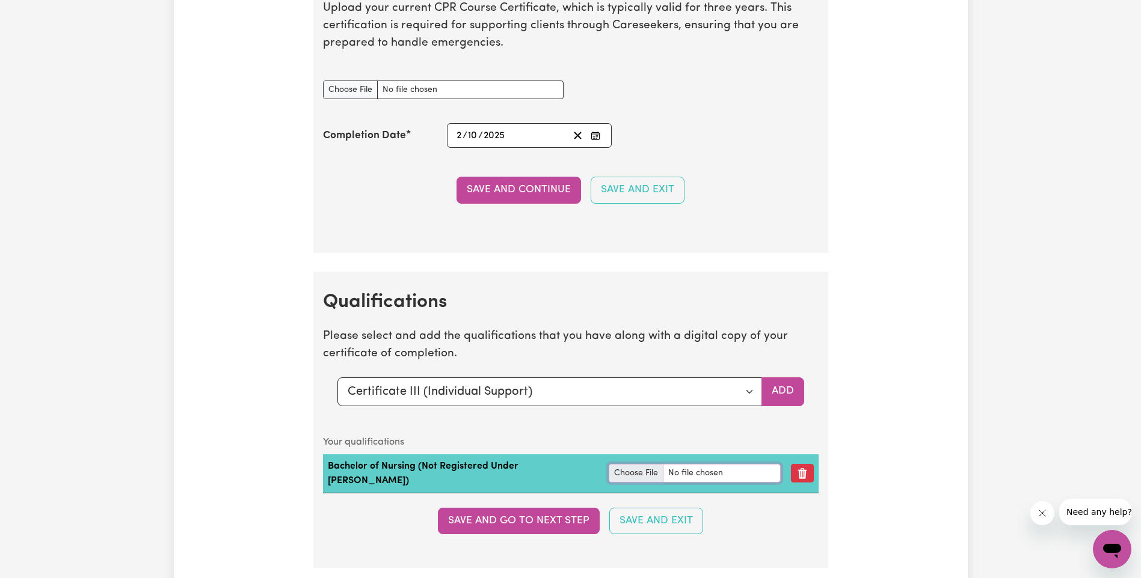
click at [614, 467] on input "file" at bounding box center [695, 473] width 172 height 19
type input "C:\fakepath\transcript.pdf"
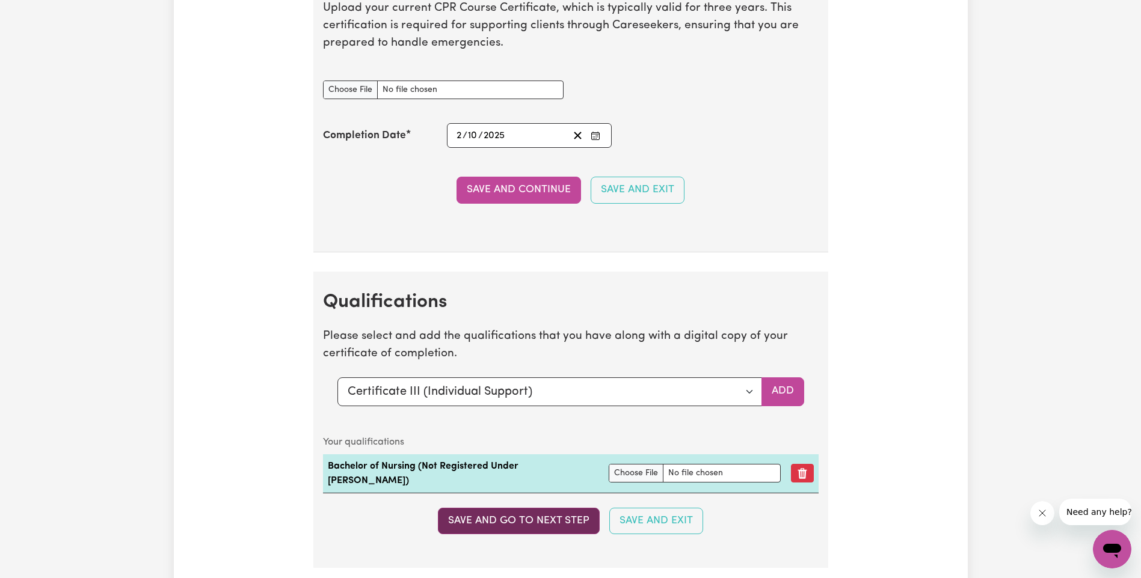
click at [569, 508] on button "Save and go to next step" at bounding box center [519, 521] width 162 height 26
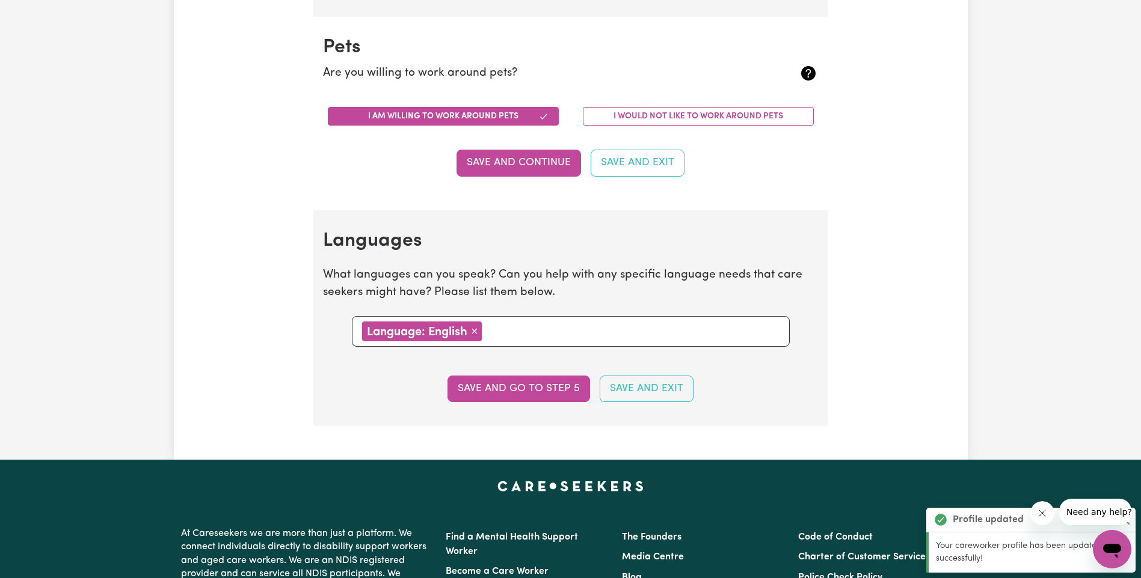
scroll to position [1383, 0]
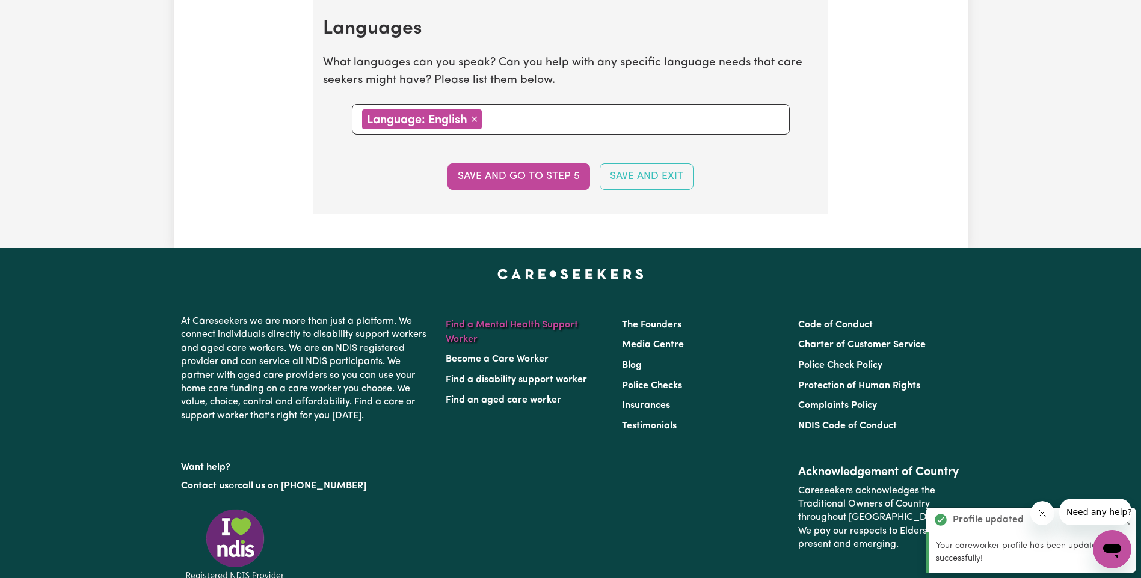
click at [537, 179] on button "Save and go to step 5" at bounding box center [518, 177] width 143 height 26
select select "I am providing services through another platform"
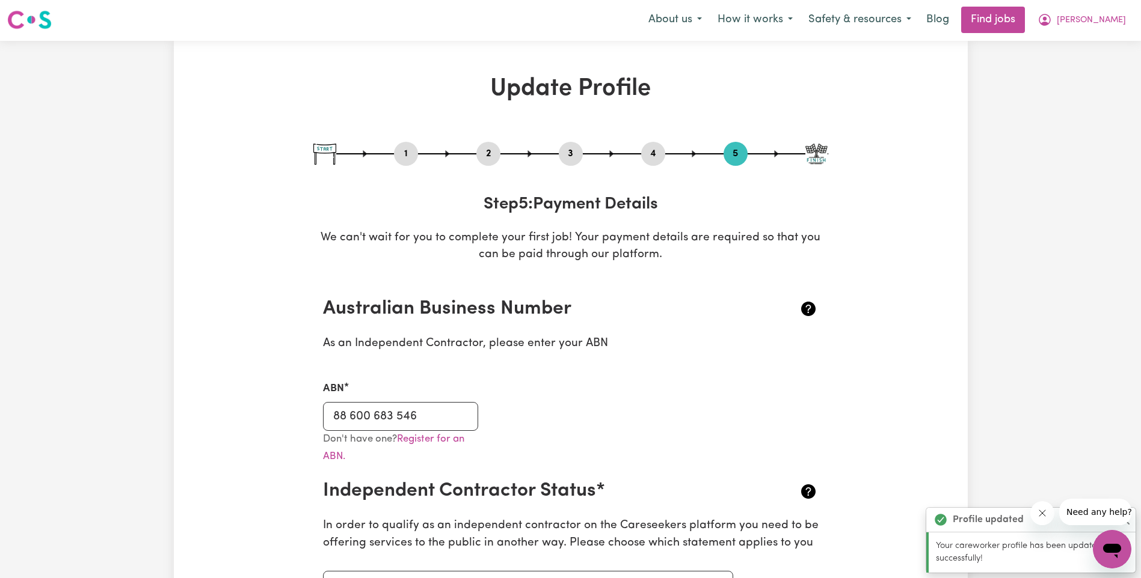
scroll to position [0, 0]
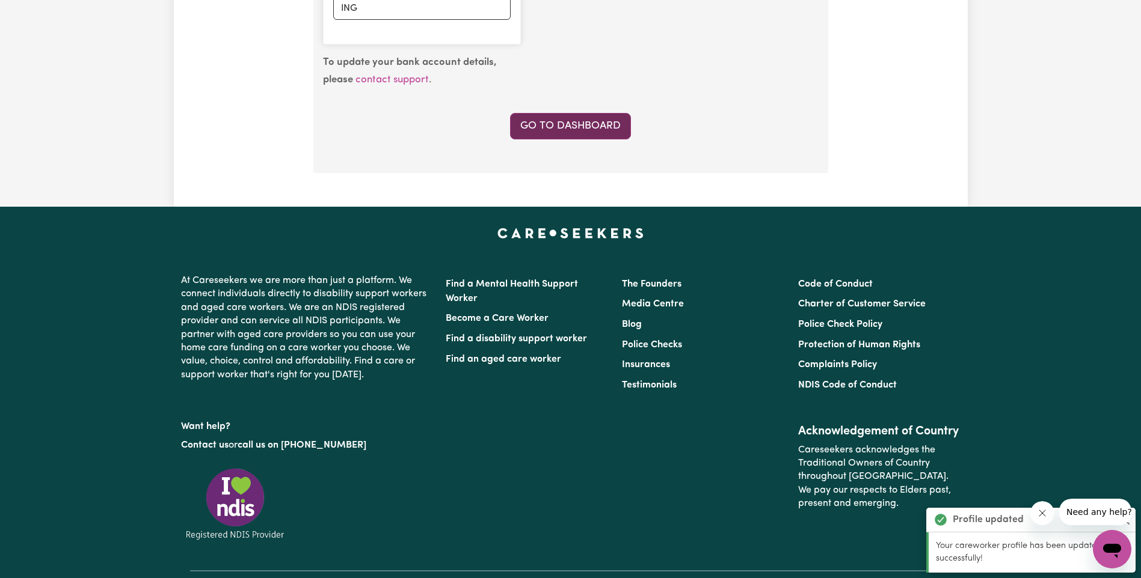
click at [570, 114] on link "Go to Dashboard" at bounding box center [570, 126] width 121 height 26
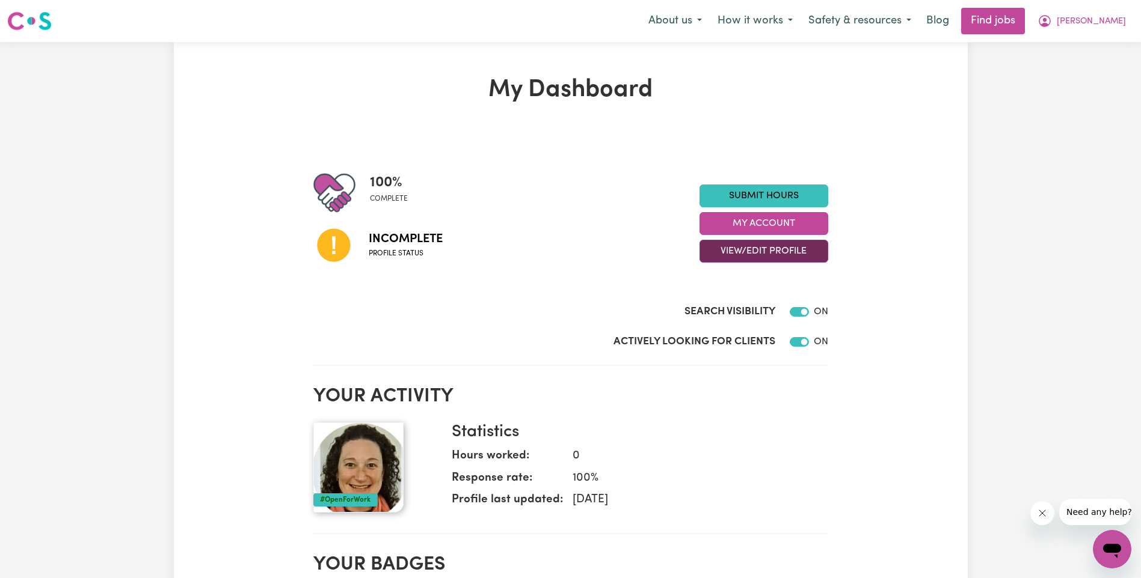
click at [770, 254] on button "View/Edit Profile" at bounding box center [763, 251] width 129 height 23
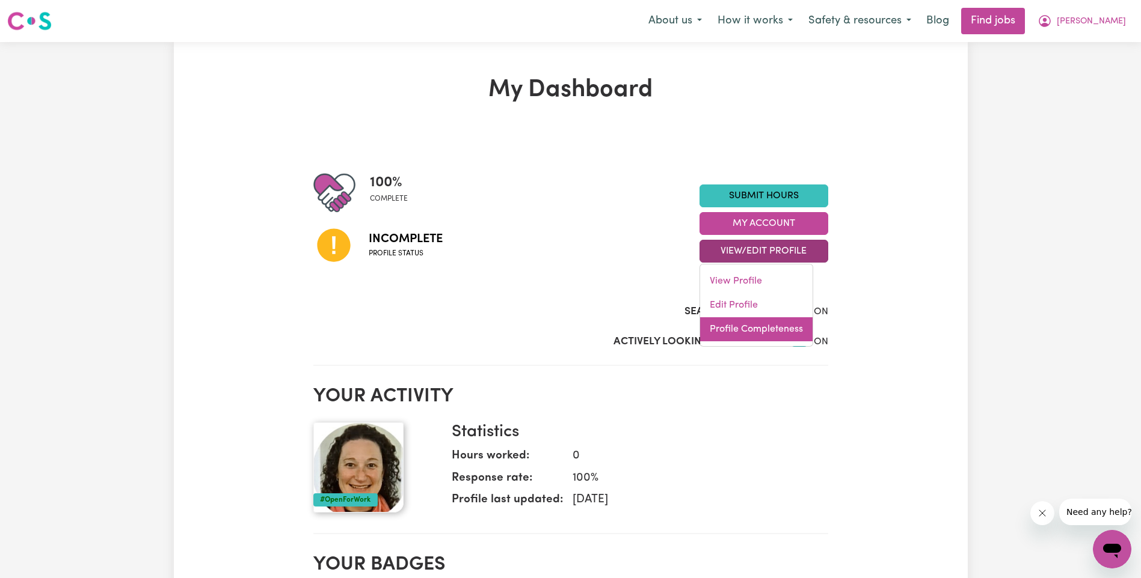
click at [725, 325] on link "Profile Completeness" at bounding box center [756, 330] width 112 height 24
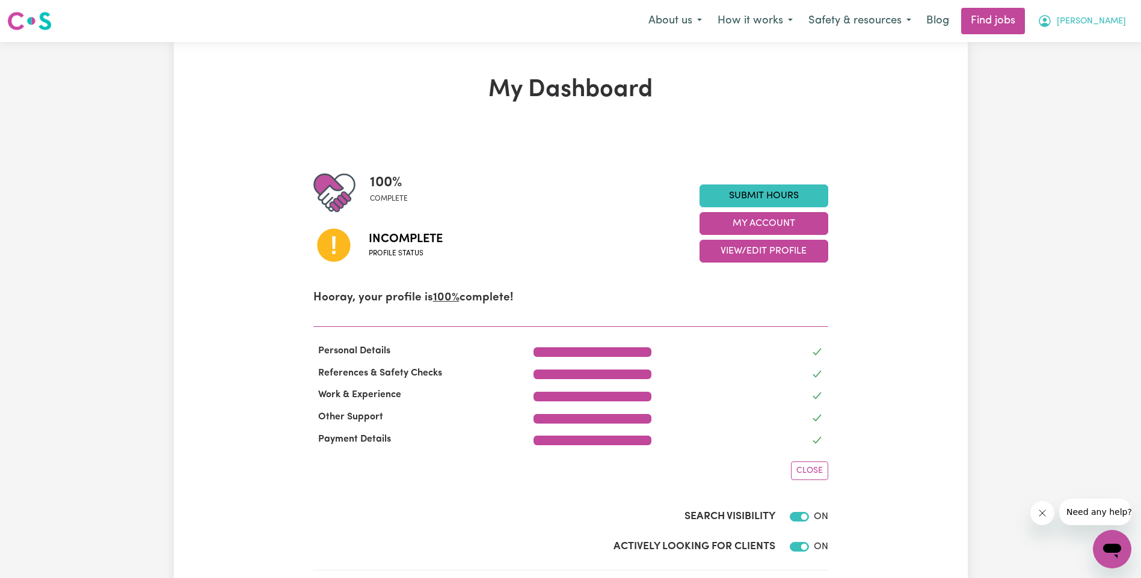
click at [1091, 19] on button "[PERSON_NAME]" at bounding box center [1081, 20] width 104 height 25
click at [1084, 70] on link "My Dashboard" at bounding box center [1085, 69] width 95 height 23
click at [1073, 66] on link "My Dashboard" at bounding box center [1085, 69] width 95 height 23
click at [1051, 24] on icon "My Account" at bounding box center [1044, 21] width 12 height 12
click at [1106, 18] on span "[PERSON_NAME]" at bounding box center [1091, 21] width 69 height 13
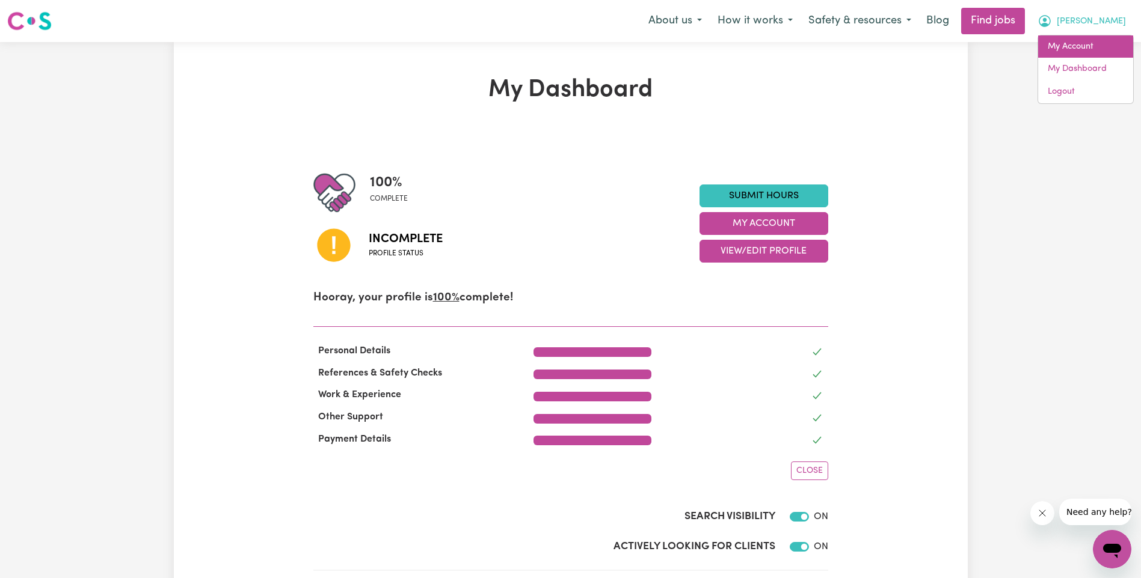
click at [1072, 48] on link "My Account" at bounding box center [1085, 46] width 95 height 23
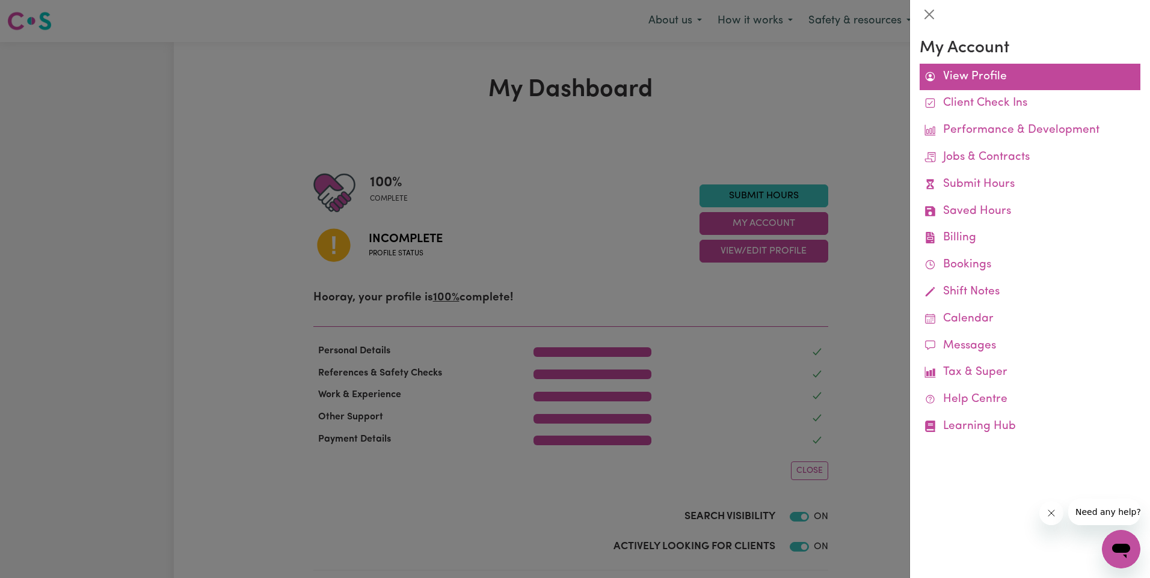
click at [1002, 81] on link "View Profile" at bounding box center [1029, 77] width 221 height 27
